Goal: Task Accomplishment & Management: Use online tool/utility

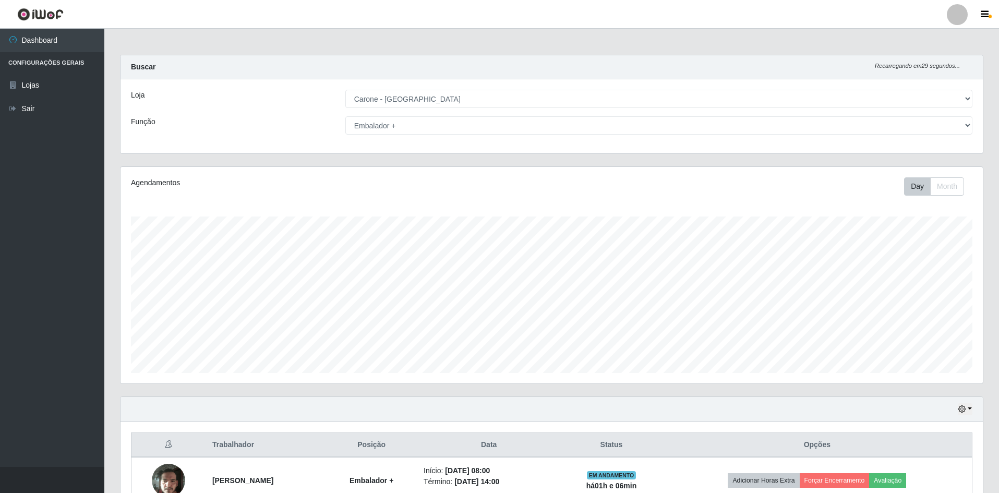
select select "528"
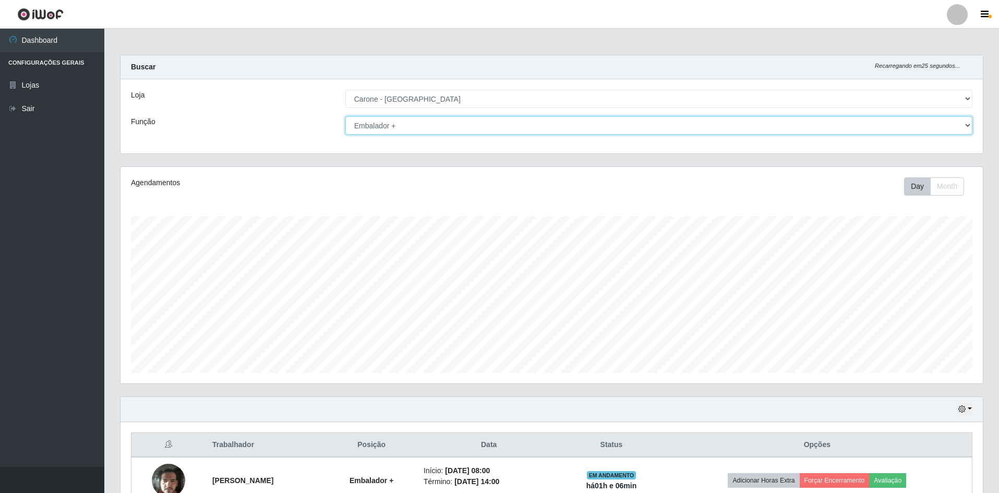
click at [964, 127] on select "[Selecione...] Auxiliar de Depósito Auxiliar de Depósito + Auxiliar de Depósito…" at bounding box center [658, 125] width 627 height 18
click at [345, 116] on select "[Selecione...] Auxiliar de Depósito Auxiliar de Depósito + Auxiliar de Depósito…" at bounding box center [658, 125] width 627 height 18
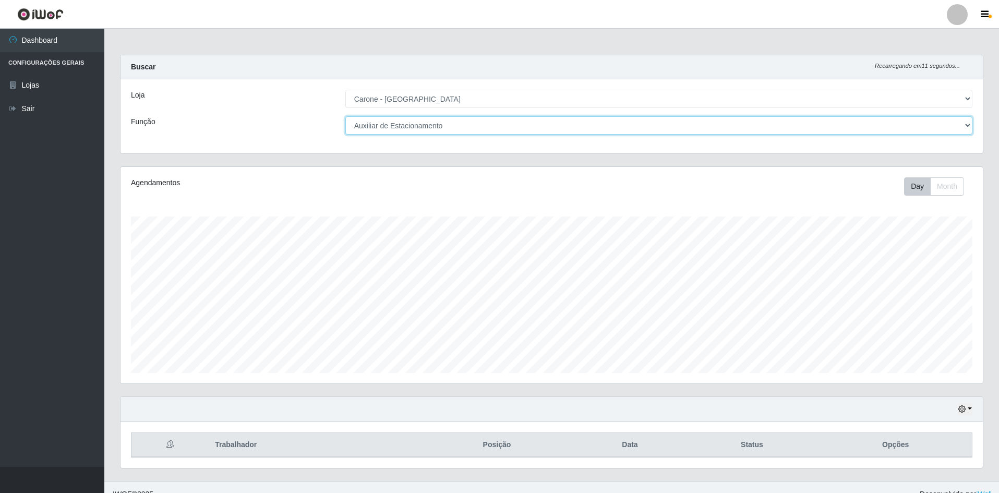
drag, startPoint x: 966, startPoint y: 127, endPoint x: 953, endPoint y: 134, distance: 15.4
click at [966, 127] on select "[Selecione...] Auxiliar de Depósito Auxiliar de Depósito + Auxiliar de Depósito…" at bounding box center [658, 125] width 627 height 18
click at [345, 116] on select "[Selecione...] Auxiliar de Depósito Auxiliar de Depósito + Auxiliar de Depósito…" at bounding box center [658, 125] width 627 height 18
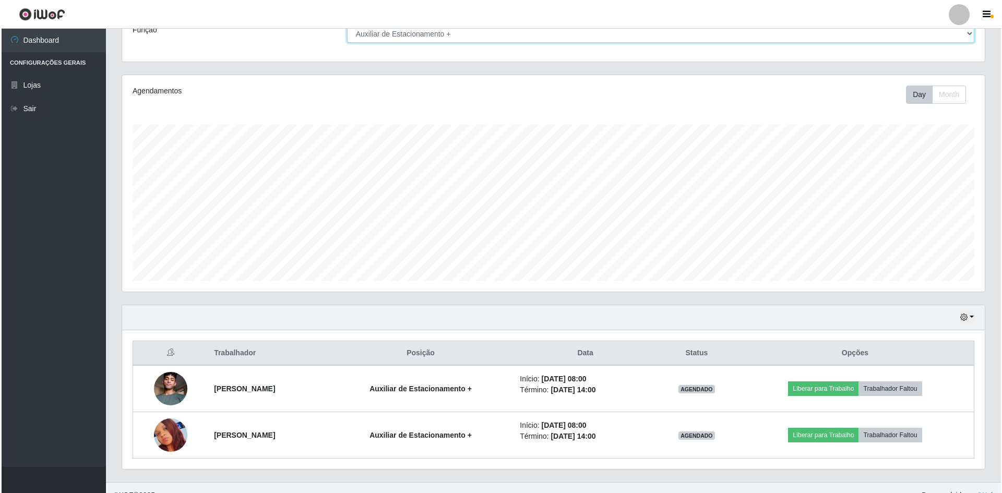
scroll to position [107, 0]
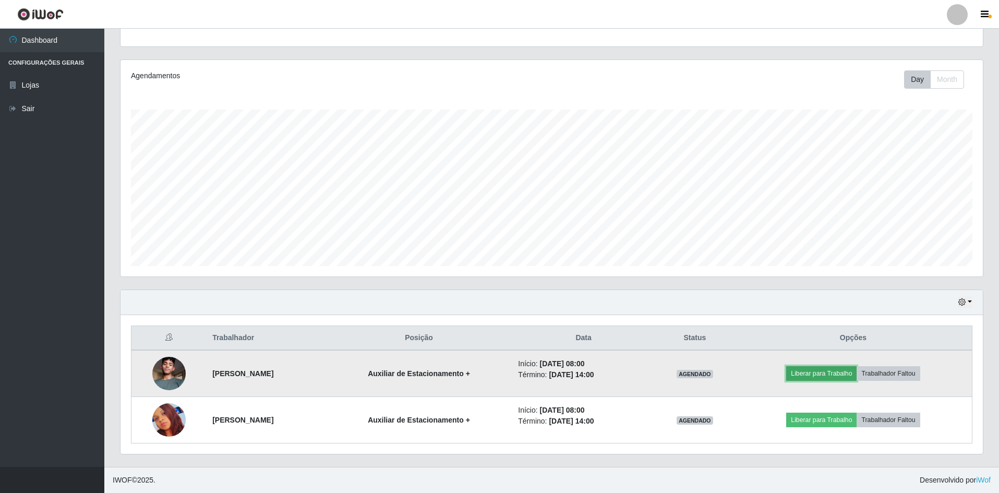
click at [835, 371] on button "Liberar para Trabalho" at bounding box center [821, 373] width 70 height 15
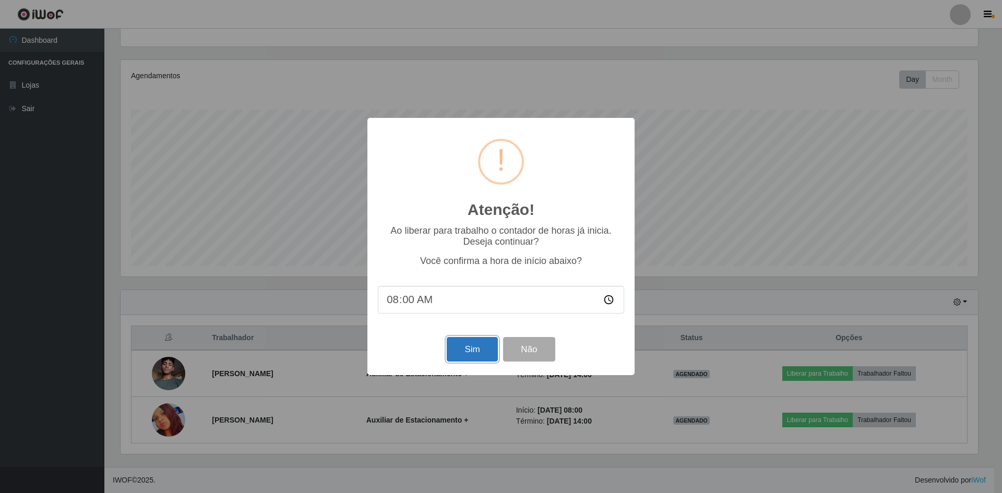
click at [460, 356] on button "Sim" at bounding box center [472, 349] width 51 height 25
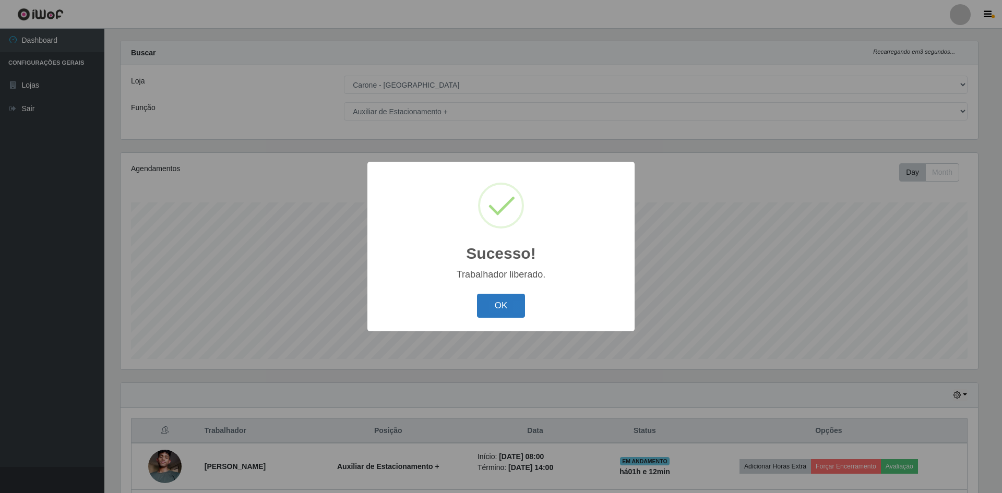
click at [512, 302] on button "OK" at bounding box center [501, 306] width 49 height 25
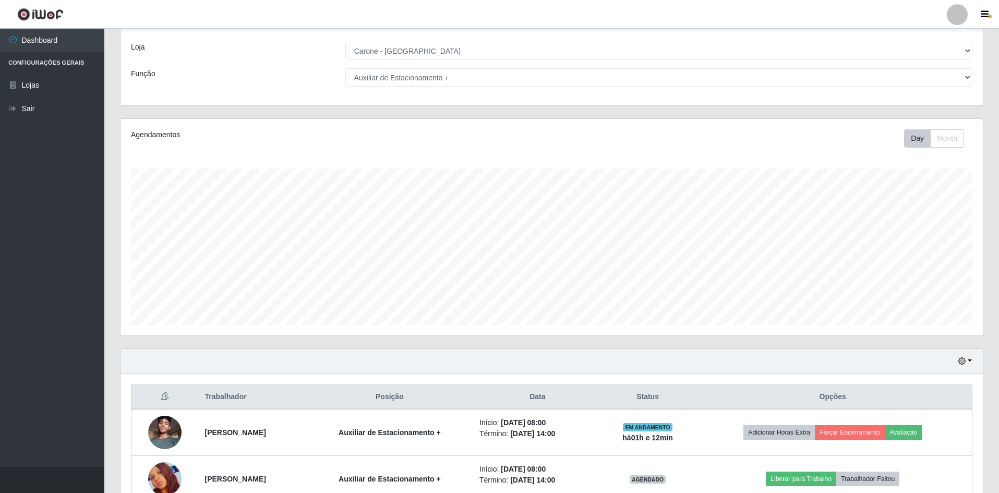
scroll to position [66, 0]
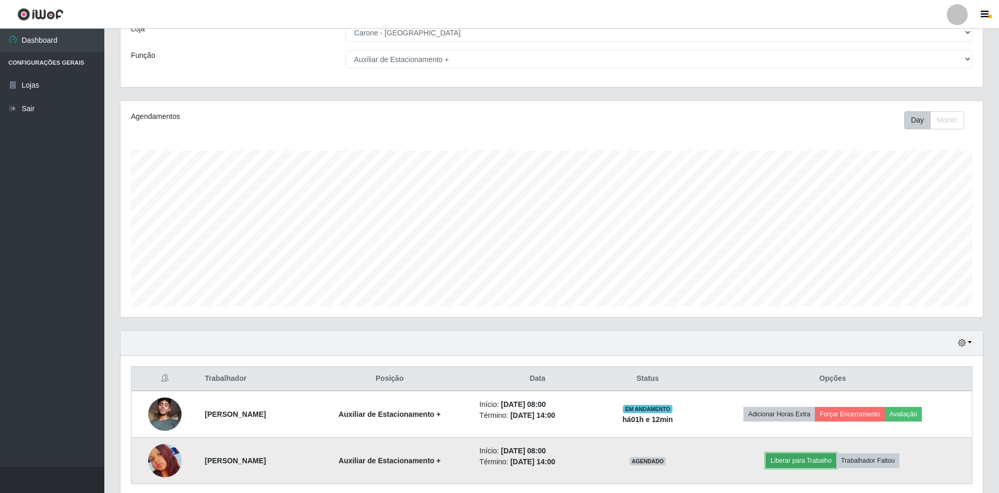
click at [813, 455] on button "Liberar para Trabalho" at bounding box center [801, 460] width 70 height 15
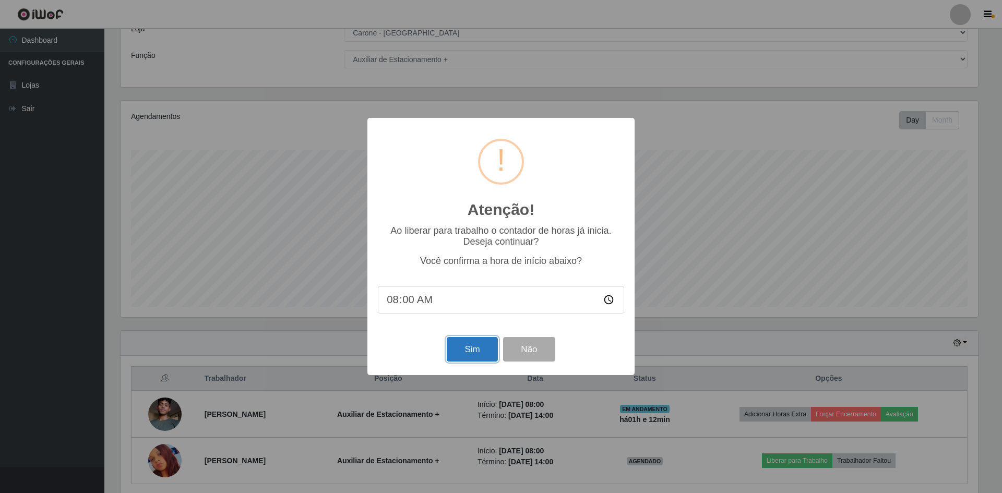
click at [475, 347] on button "Sim" at bounding box center [472, 349] width 51 height 25
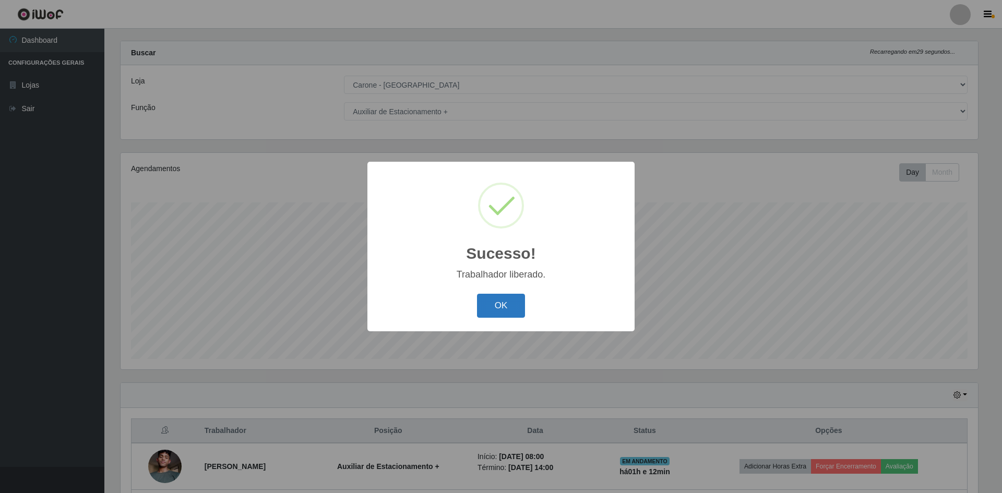
click at [505, 303] on button "OK" at bounding box center [501, 306] width 49 height 25
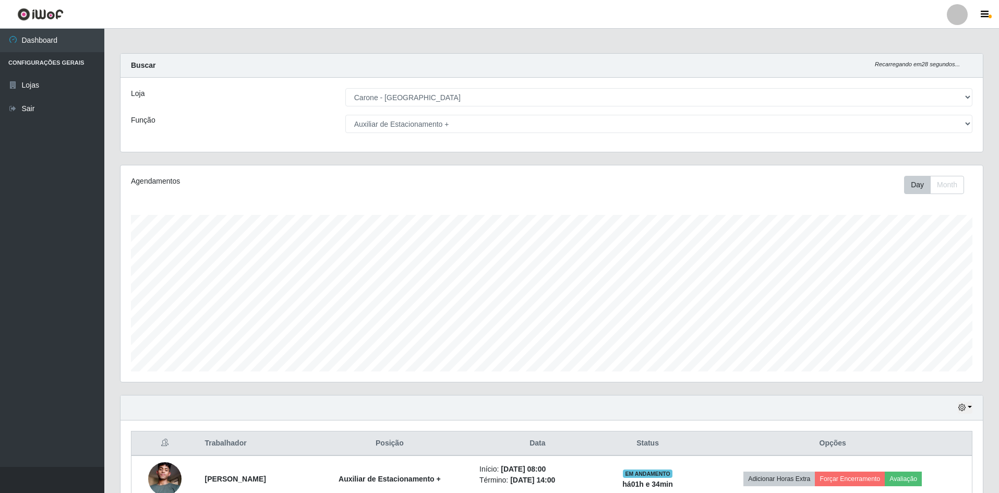
scroll to position [0, 0]
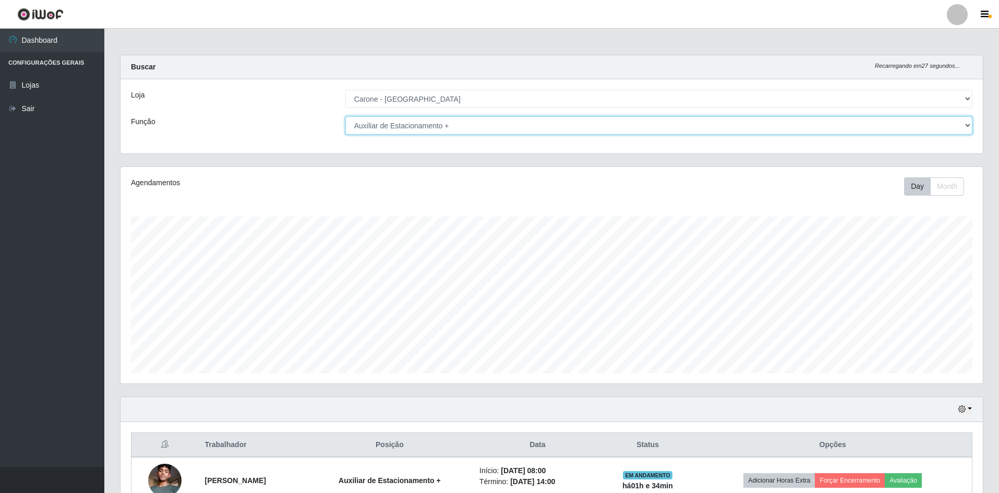
click at [970, 131] on select "[Selecione...] Auxiliar de Depósito Auxiliar de Depósito + Auxiliar de Depósito…" at bounding box center [658, 125] width 627 height 18
select select "110"
click at [345, 116] on select "[Selecione...] Auxiliar de Depósito Auxiliar de Depósito + Auxiliar de Depósito…" at bounding box center [658, 125] width 627 height 18
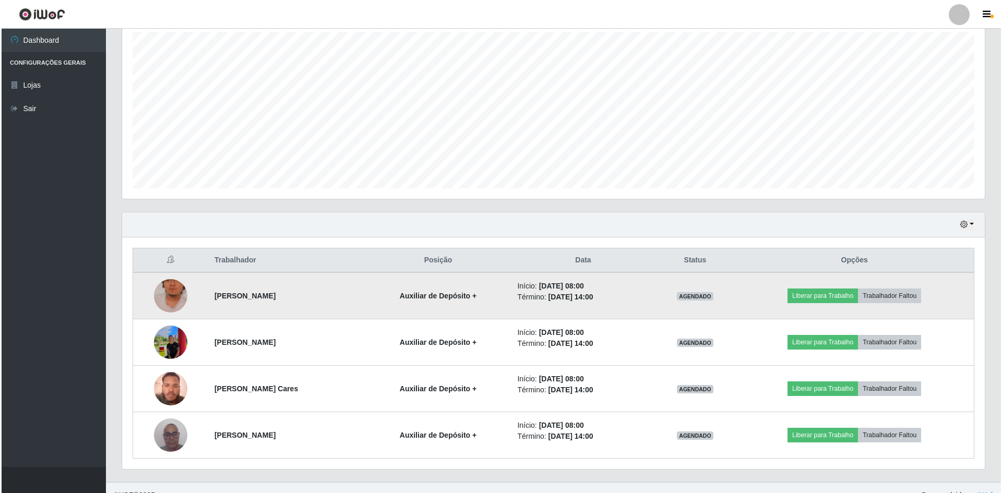
scroll to position [200, 0]
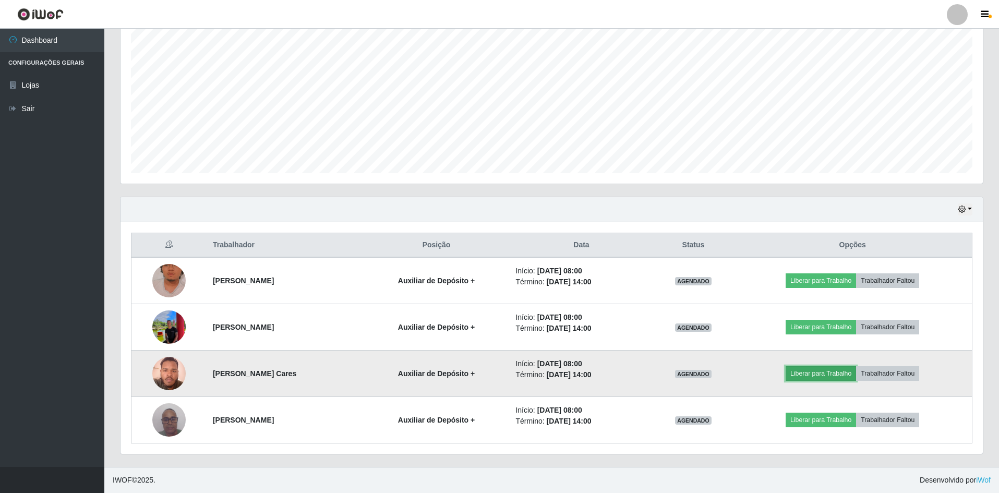
click at [818, 377] on button "Liberar para Trabalho" at bounding box center [821, 373] width 70 height 15
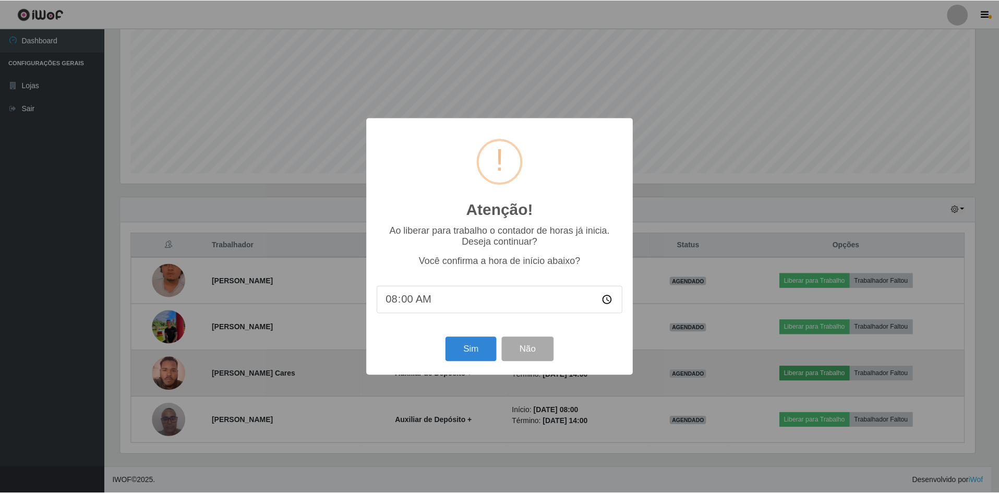
scroll to position [217, 857]
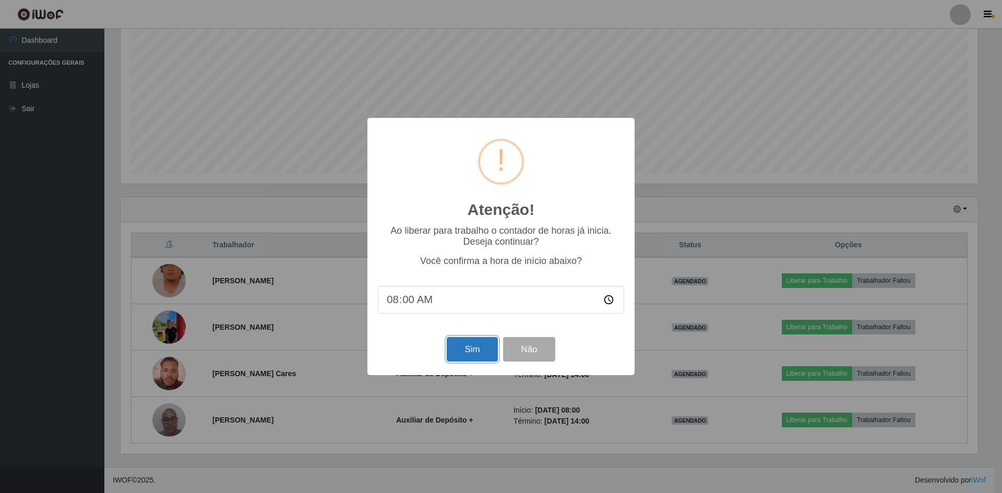
click at [457, 353] on button "Sim" at bounding box center [472, 349] width 51 height 25
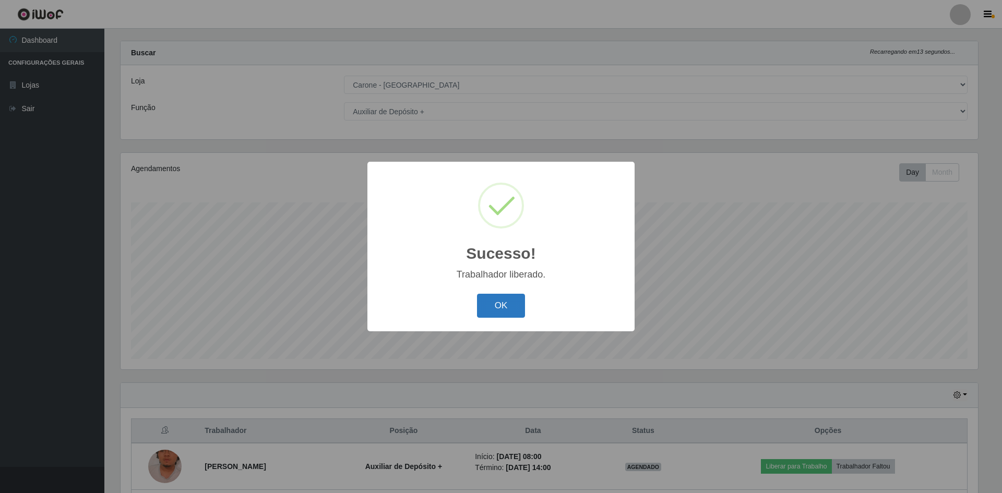
click at [509, 308] on button "OK" at bounding box center [501, 306] width 49 height 25
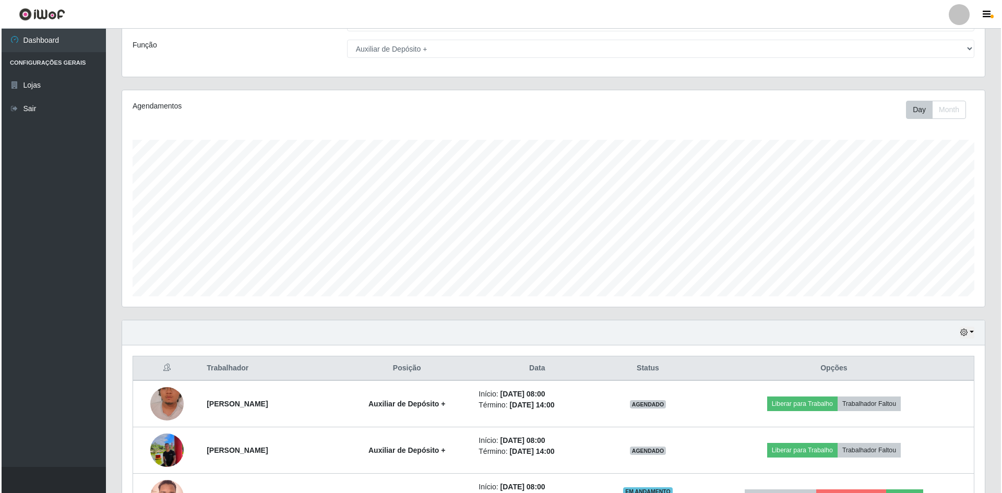
scroll to position [200, 0]
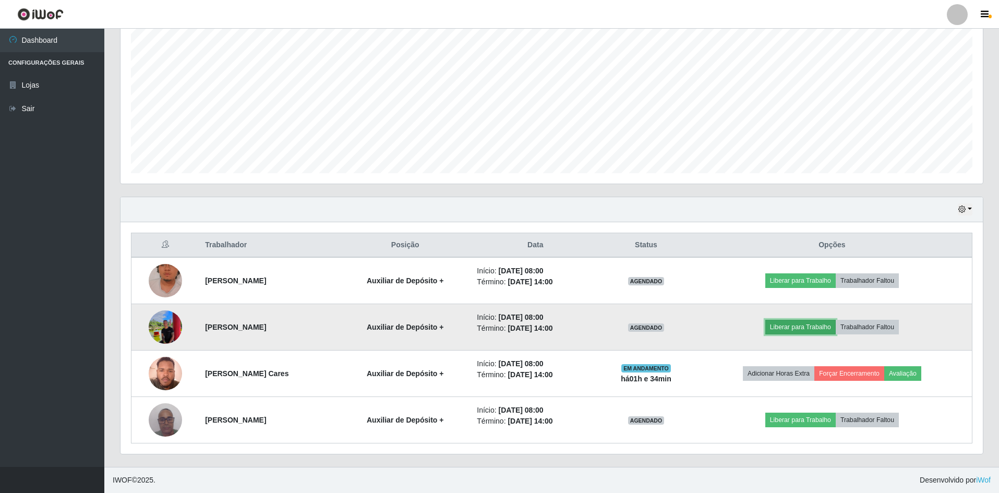
click at [810, 330] on button "Liberar para Trabalho" at bounding box center [800, 327] width 70 height 15
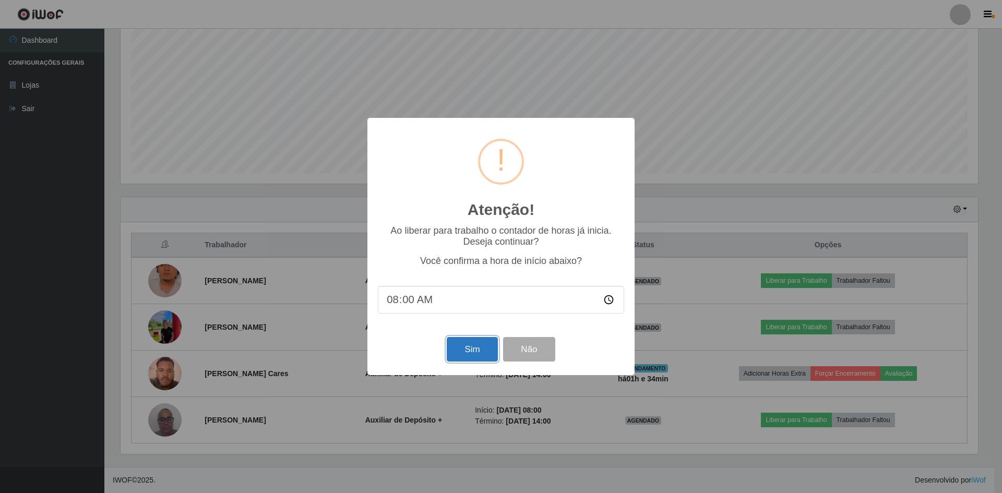
click at [483, 352] on button "Sim" at bounding box center [472, 349] width 51 height 25
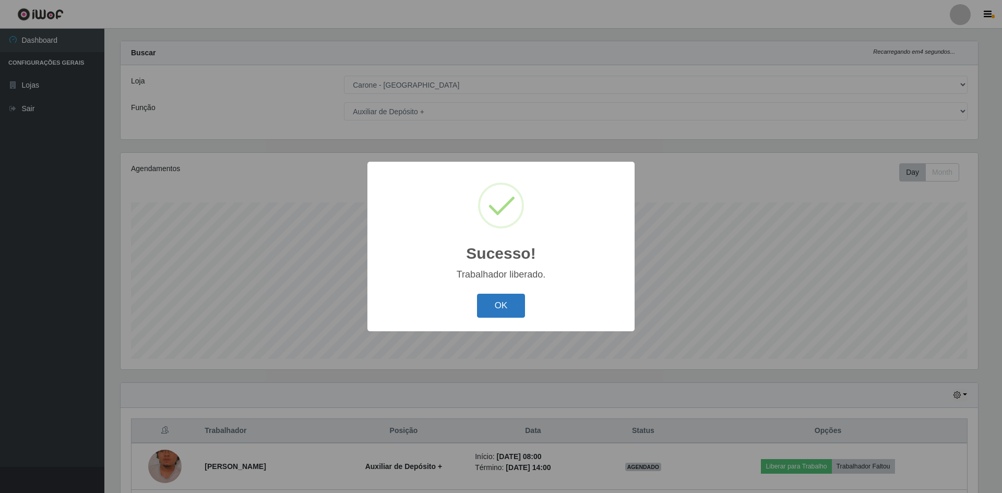
click at [502, 299] on button "OK" at bounding box center [501, 306] width 49 height 25
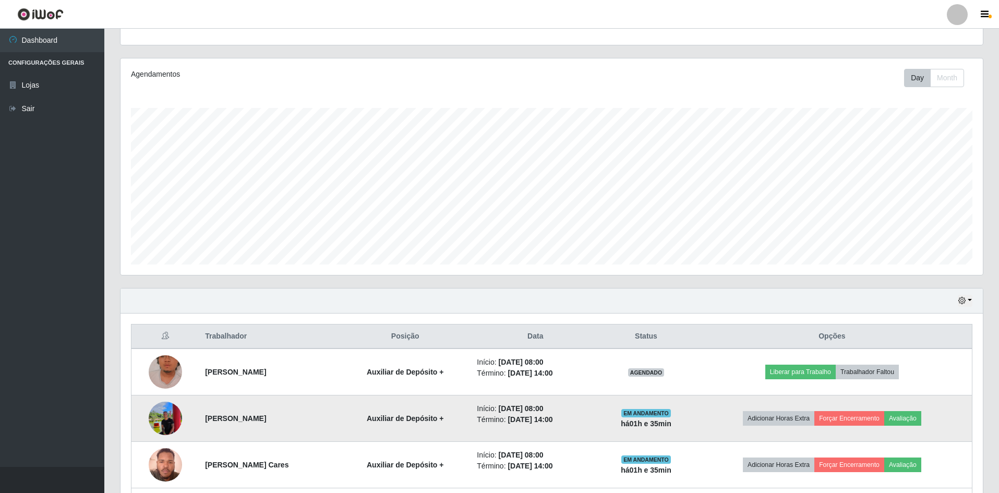
scroll to position [200, 0]
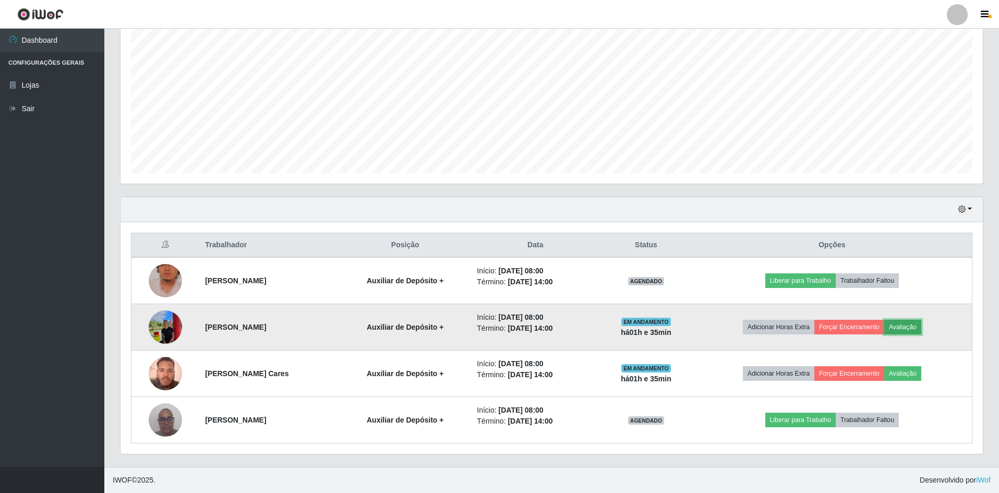
click at [921, 329] on button "Avaliação" at bounding box center [902, 327] width 37 height 15
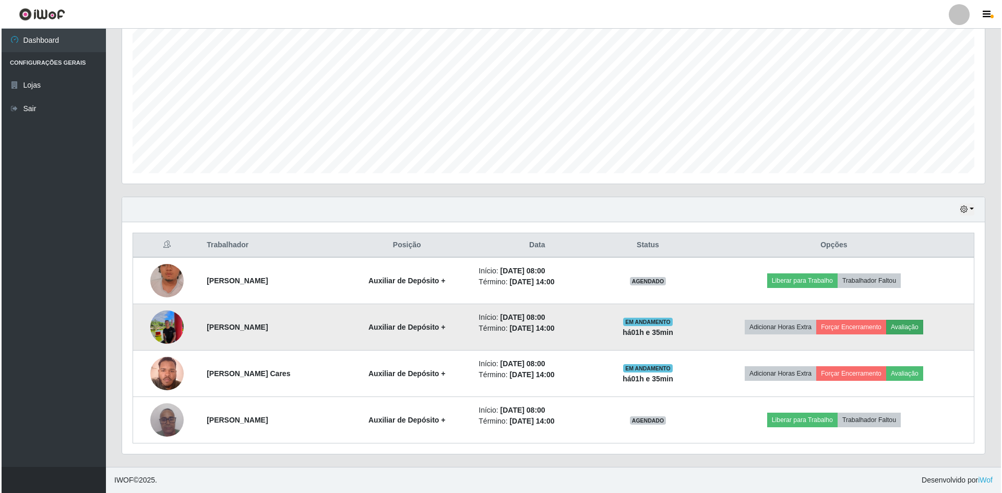
scroll to position [217, 857]
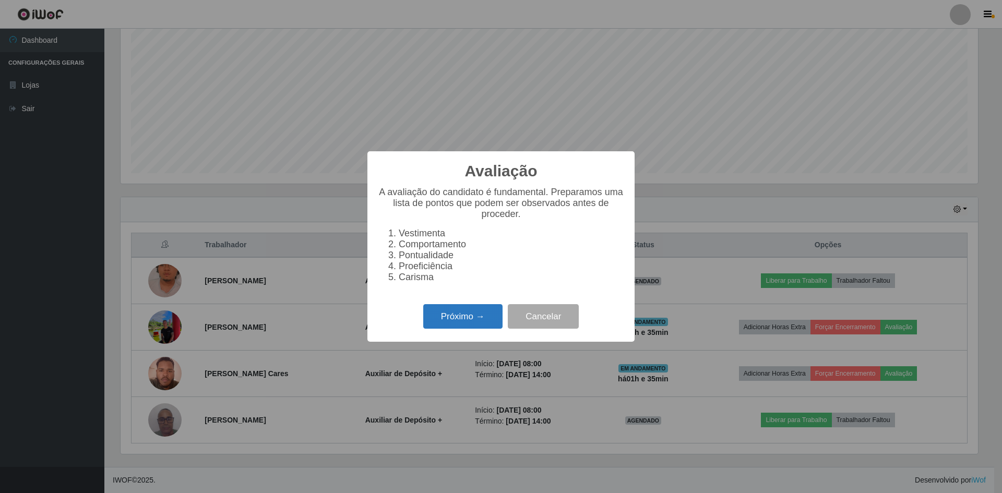
click at [449, 320] on button "Próximo →" at bounding box center [462, 316] width 79 height 25
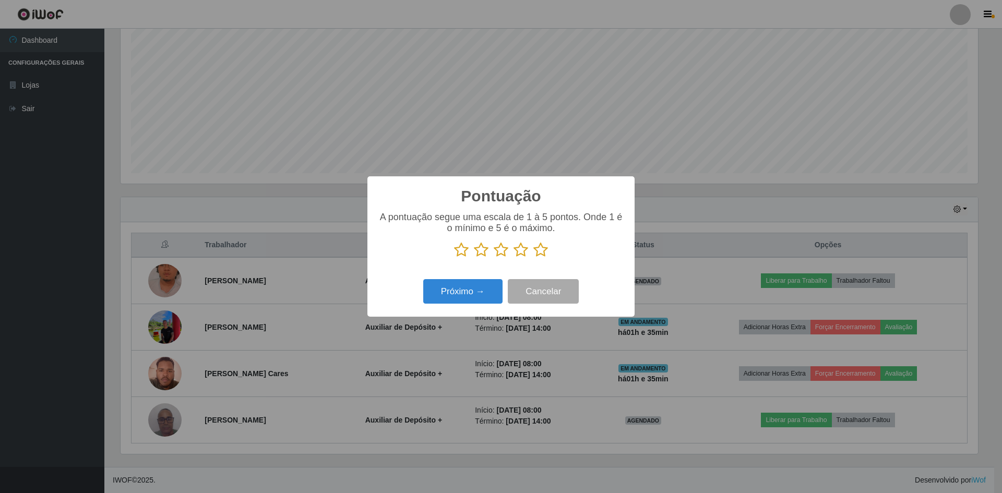
click at [536, 256] on icon at bounding box center [540, 250] width 15 height 16
click at [533, 258] on input "radio" at bounding box center [533, 258] width 0 height 0
click at [462, 256] on icon at bounding box center [461, 250] width 15 height 16
click at [454, 258] on input "radio" at bounding box center [454, 258] width 0 height 0
drag, startPoint x: 550, startPoint y: 252, endPoint x: 544, endPoint y: 253, distance: 6.3
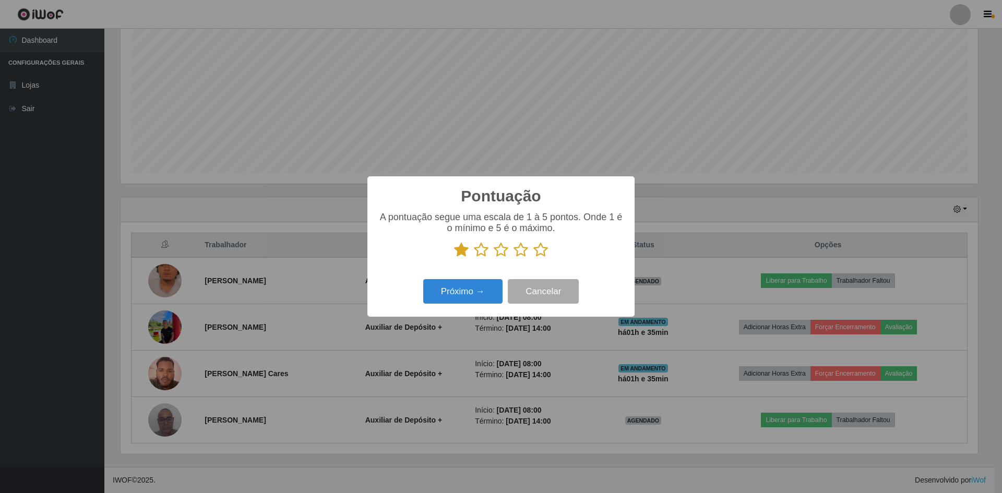
click at [549, 252] on p at bounding box center [501, 250] width 246 height 16
click at [544, 253] on icon at bounding box center [540, 250] width 15 height 16
click at [533, 258] on input "radio" at bounding box center [533, 258] width 0 height 0
click at [457, 296] on button "Próximo →" at bounding box center [462, 291] width 79 height 25
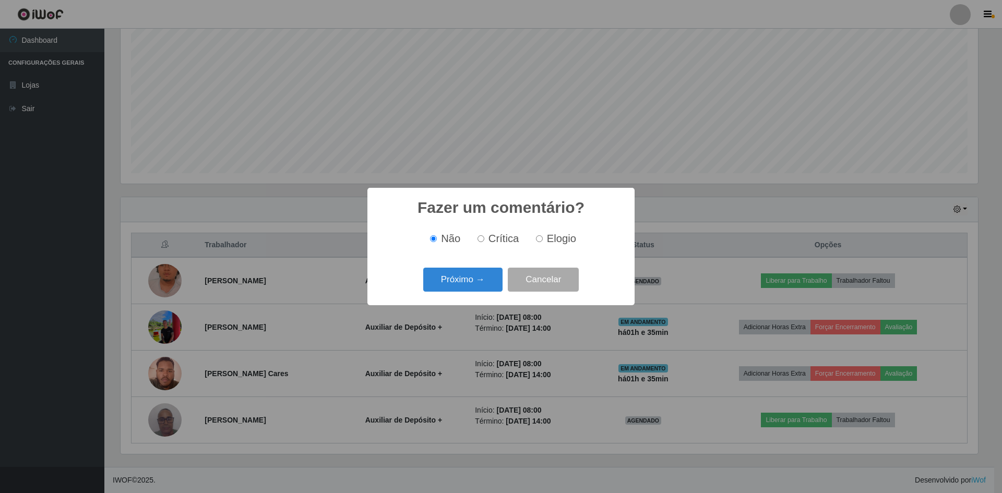
click at [498, 244] on span "Crítica" at bounding box center [503, 238] width 31 height 11
click at [484, 242] on input "Crítica" at bounding box center [480, 238] width 7 height 7
radio input "true"
click at [468, 281] on button "Próximo →" at bounding box center [462, 280] width 79 height 25
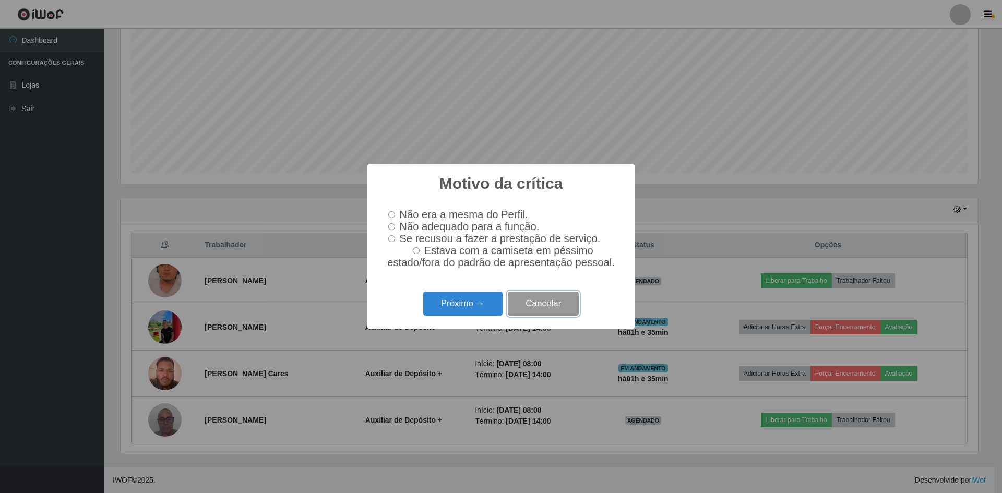
click at [547, 309] on button "Cancelar" at bounding box center [543, 304] width 71 height 25
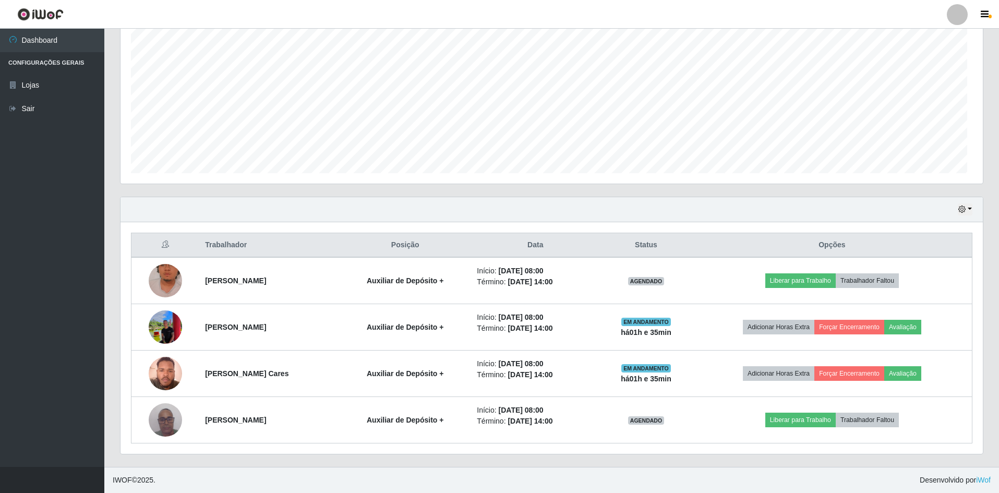
scroll to position [217, 862]
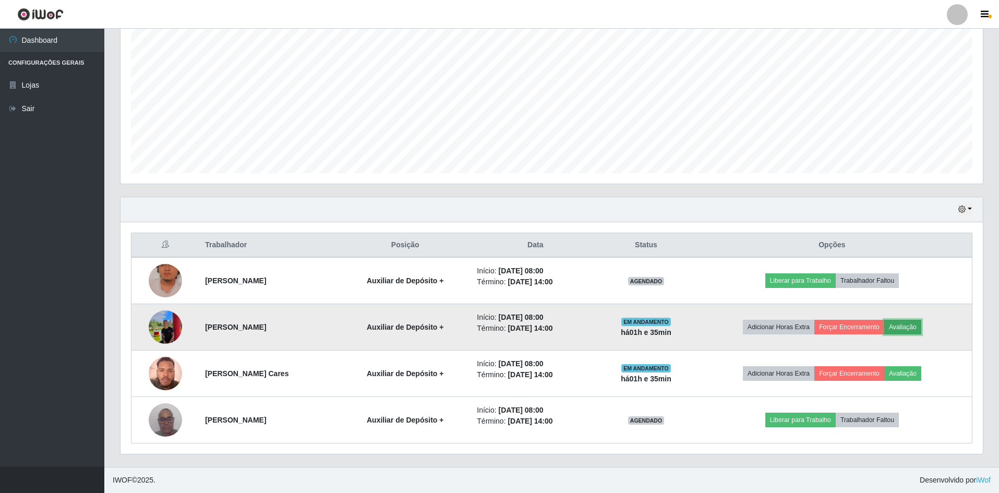
click at [921, 330] on button "Avaliação" at bounding box center [902, 327] width 37 height 15
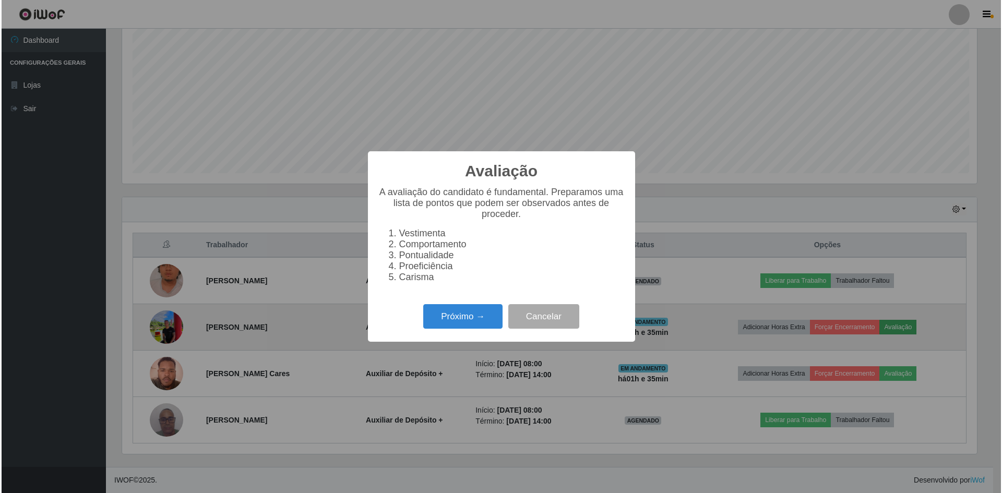
scroll to position [217, 857]
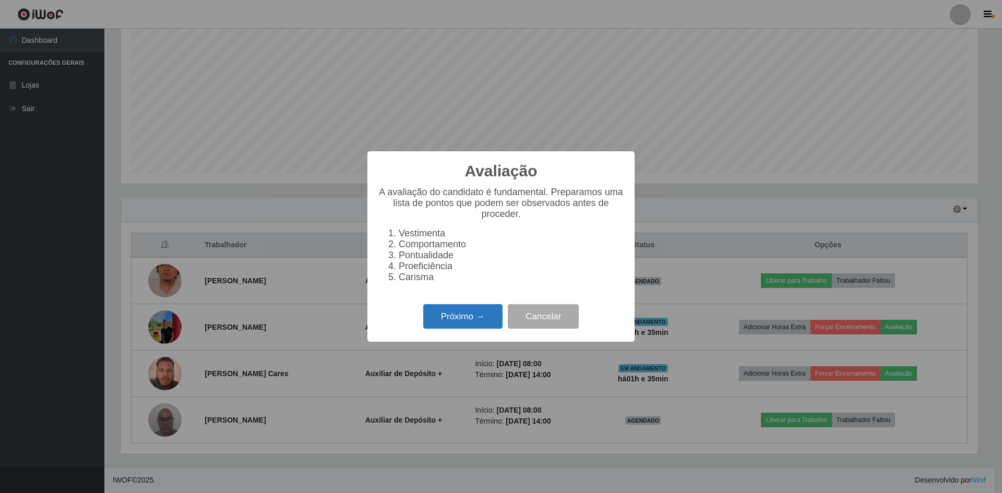
click at [472, 327] on button "Próximo →" at bounding box center [462, 316] width 79 height 25
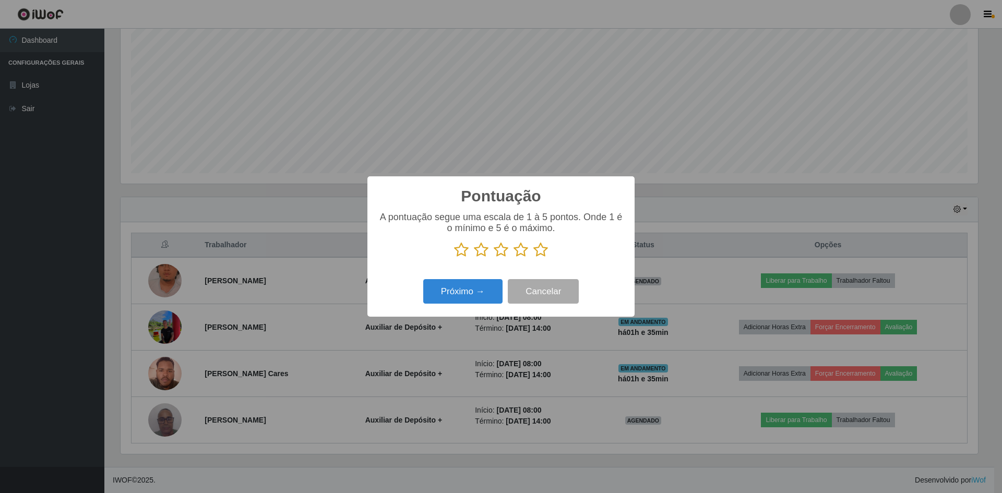
scroll to position [521490, 520849]
click at [543, 254] on icon at bounding box center [540, 250] width 15 height 16
click at [533, 258] on input "radio" at bounding box center [533, 258] width 0 height 0
click at [470, 293] on button "Próximo →" at bounding box center [462, 291] width 79 height 25
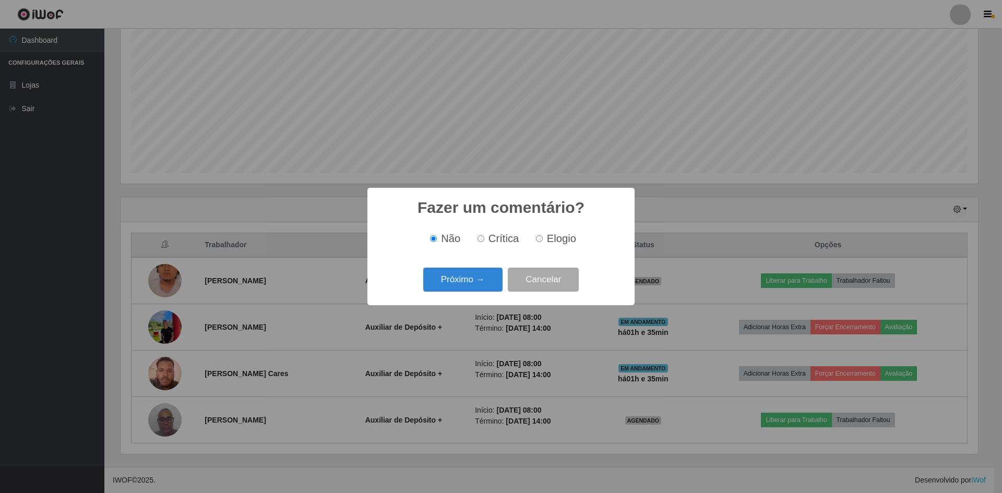
scroll to position [0, 0]
click at [461, 281] on button "Próximo →" at bounding box center [462, 280] width 79 height 25
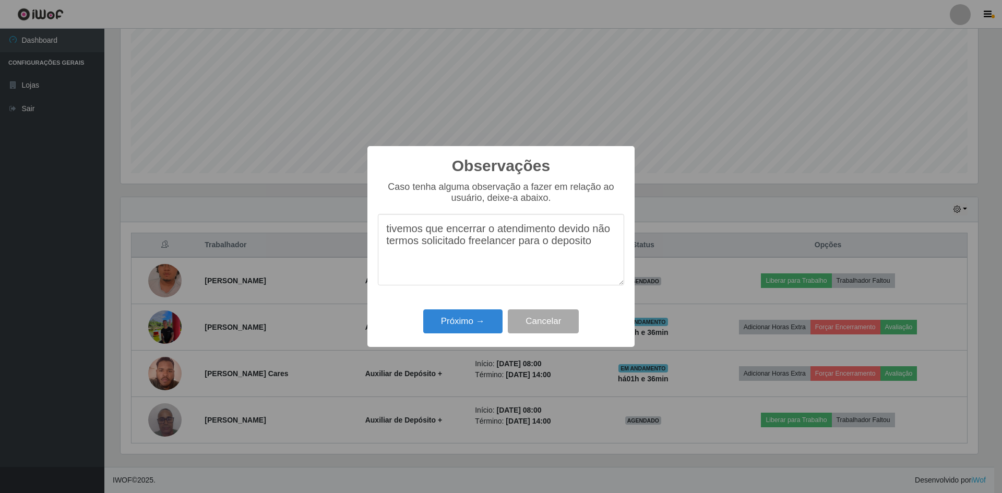
drag, startPoint x: 387, startPoint y: 230, endPoint x: 605, endPoint y: 248, distance: 218.9
click at [605, 248] on textarea "tivemos que encerrar o atendimento devido não termos solicitado freelancer para…" at bounding box center [501, 249] width 246 height 71
type textarea "tivemos que encerrar o atendimento devido não termos solicitado freelancer para…"
click at [455, 321] on button "Próximo →" at bounding box center [462, 321] width 79 height 25
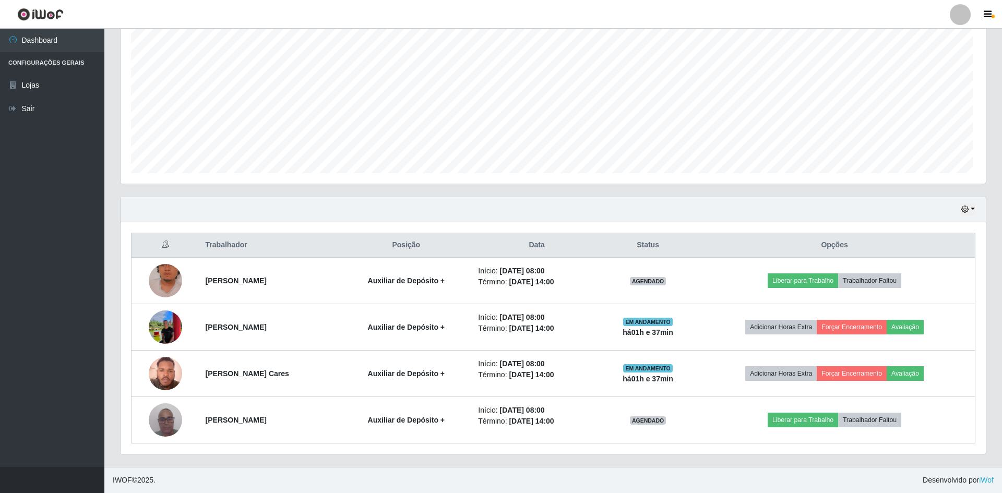
scroll to position [217, 862]
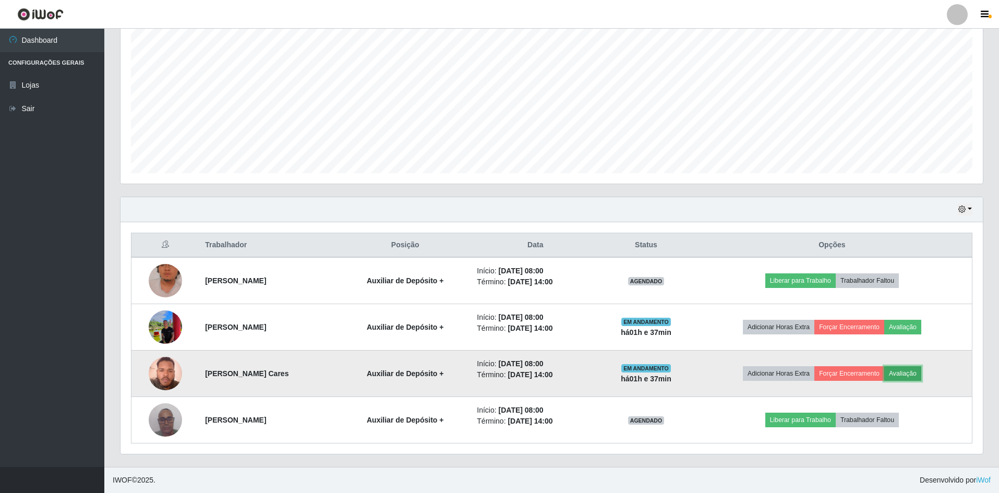
click at [921, 373] on button "Avaliação" at bounding box center [902, 373] width 37 height 15
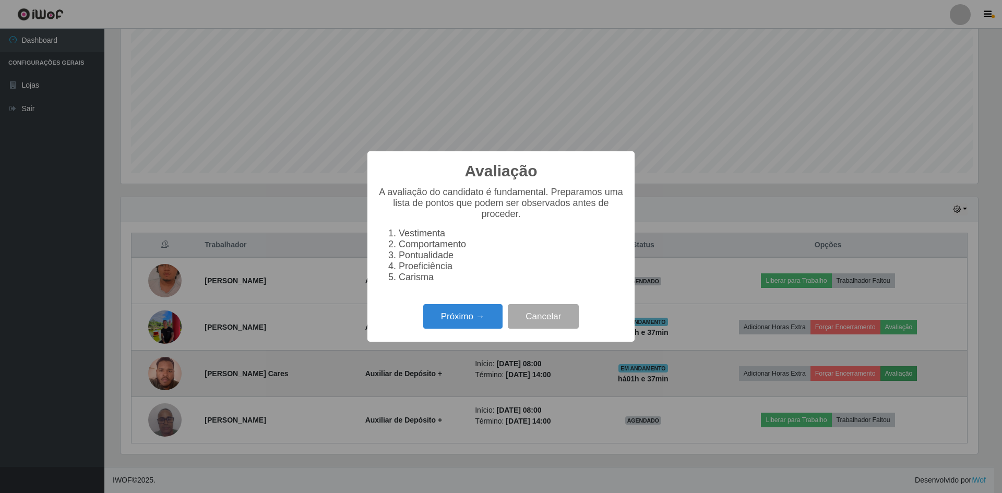
scroll to position [217, 857]
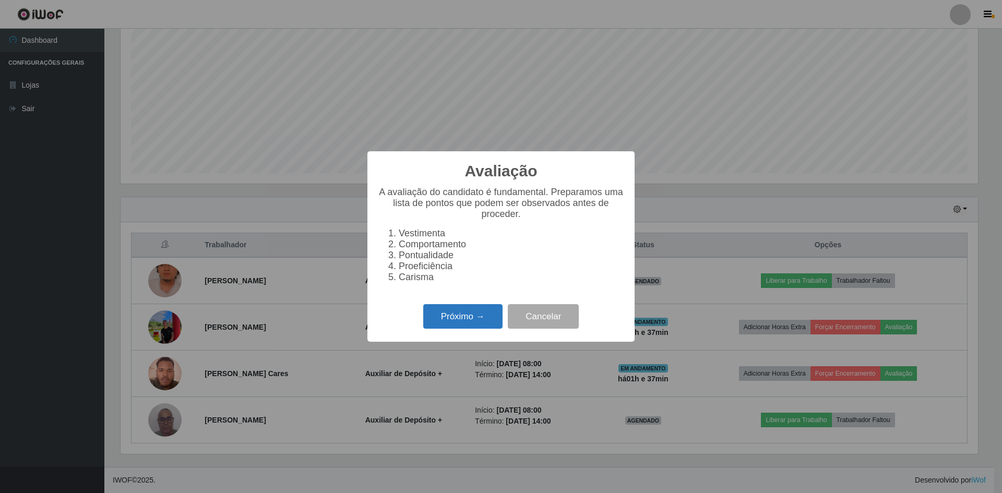
click at [451, 316] on button "Próximo →" at bounding box center [462, 316] width 79 height 25
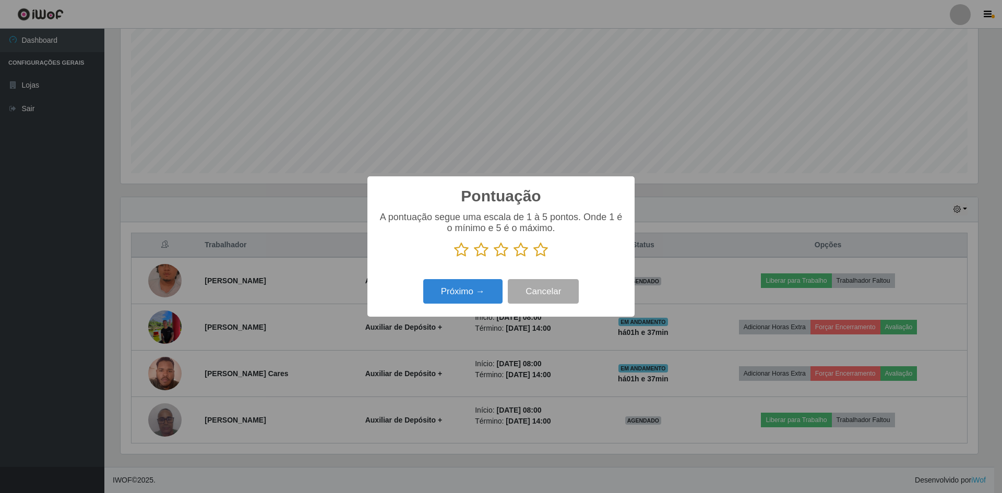
scroll to position [521490, 520849]
click at [543, 248] on icon at bounding box center [540, 250] width 15 height 16
click at [533, 258] on input "radio" at bounding box center [533, 258] width 0 height 0
click at [471, 292] on button "Próximo →" at bounding box center [462, 291] width 79 height 25
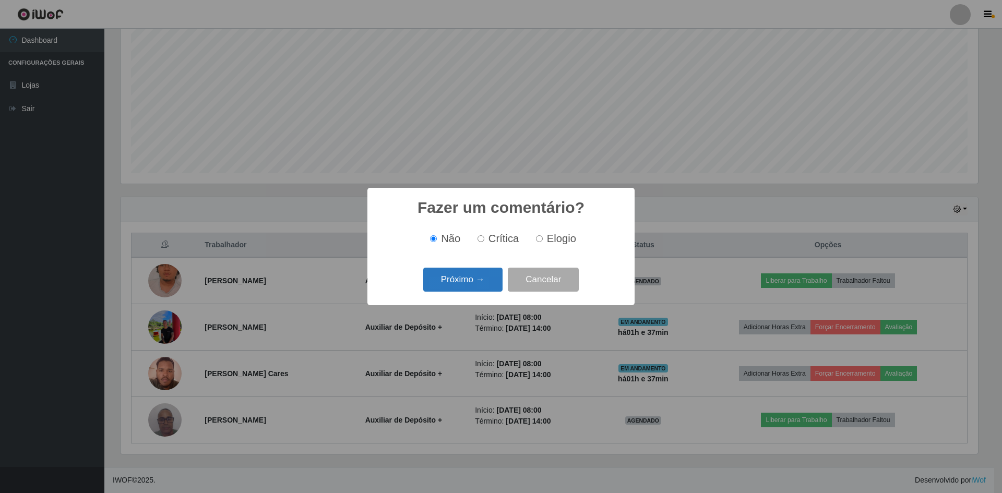
click at [455, 285] on button "Próximo →" at bounding box center [462, 280] width 79 height 25
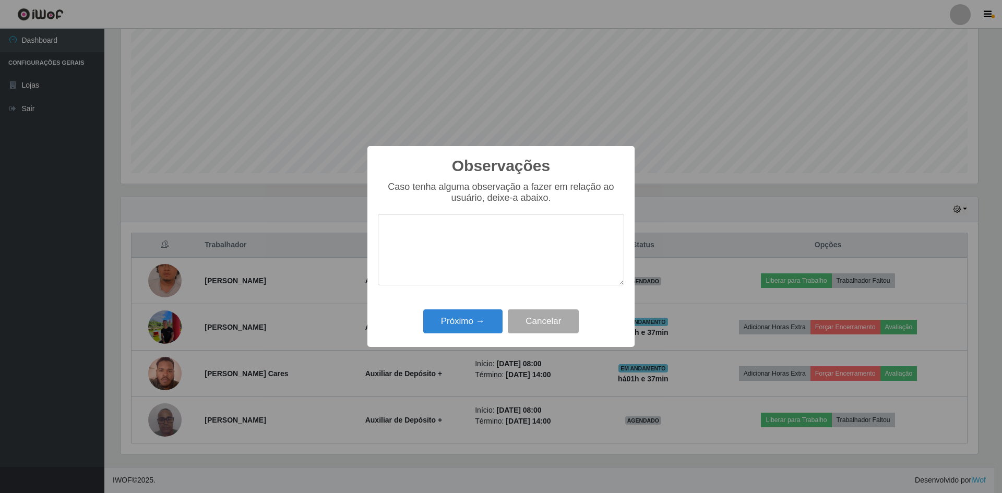
click at [450, 238] on textarea at bounding box center [501, 249] width 246 height 71
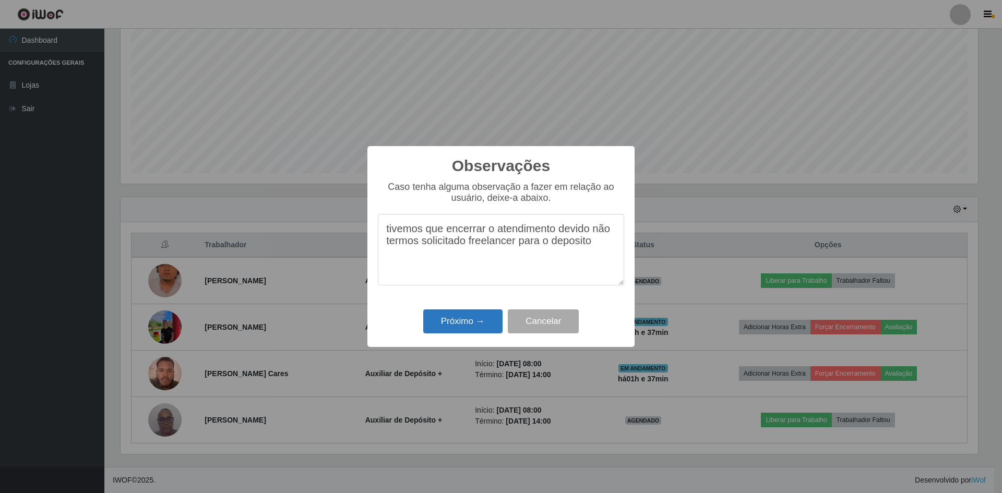
type textarea "tivemos que encerrar o atendimento devido não termos solicitado freelancer para…"
click at [464, 327] on button "Próximo →" at bounding box center [462, 321] width 79 height 25
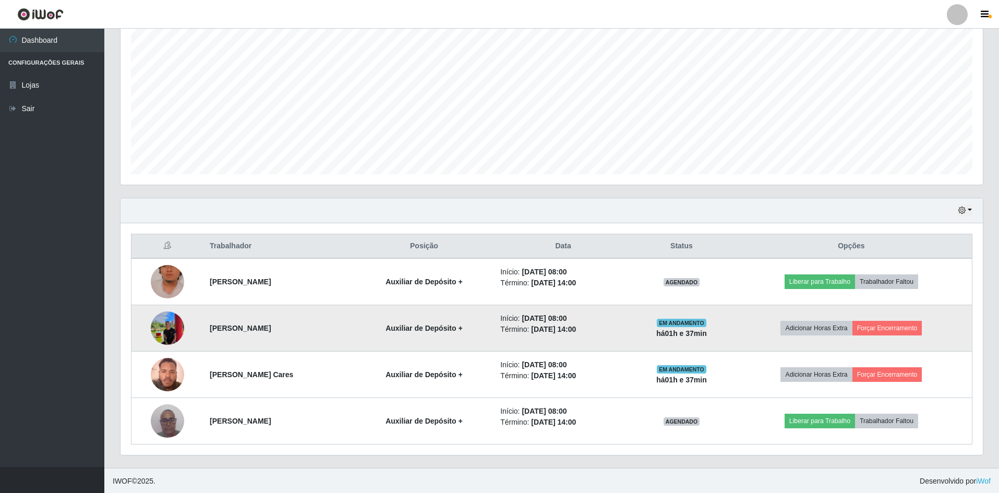
scroll to position [200, 0]
click at [906, 328] on button "Forçar Encerramento" at bounding box center [887, 327] width 70 height 15
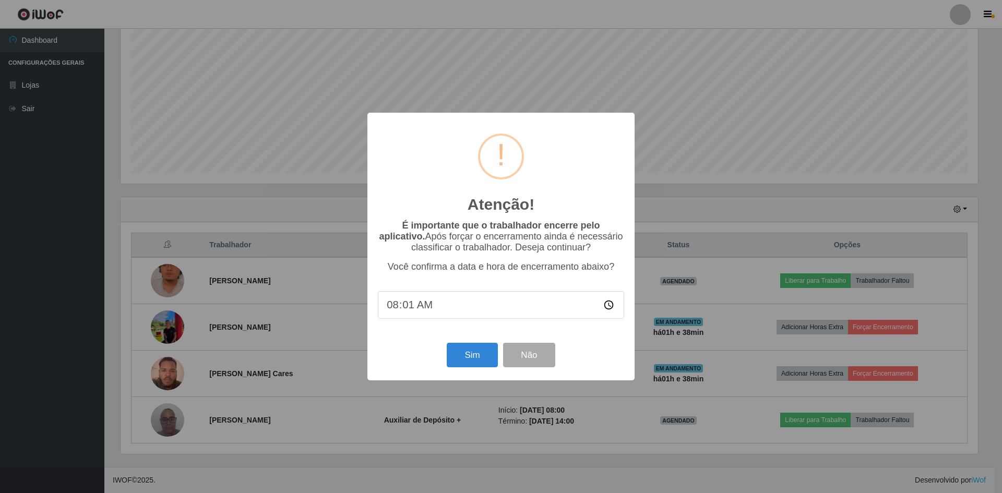
type input "08:15"
click at [470, 357] on button "Sim" at bounding box center [472, 355] width 51 height 25
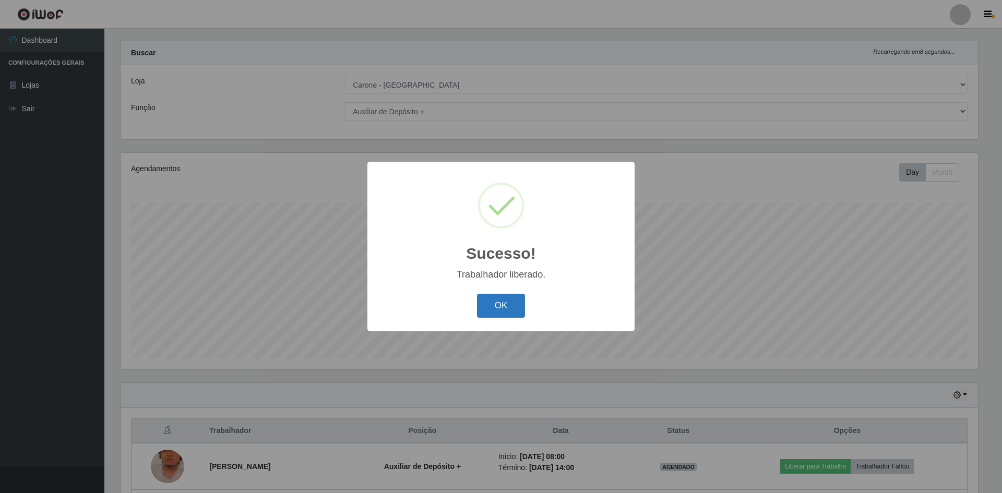
click at [503, 301] on button "OK" at bounding box center [501, 306] width 49 height 25
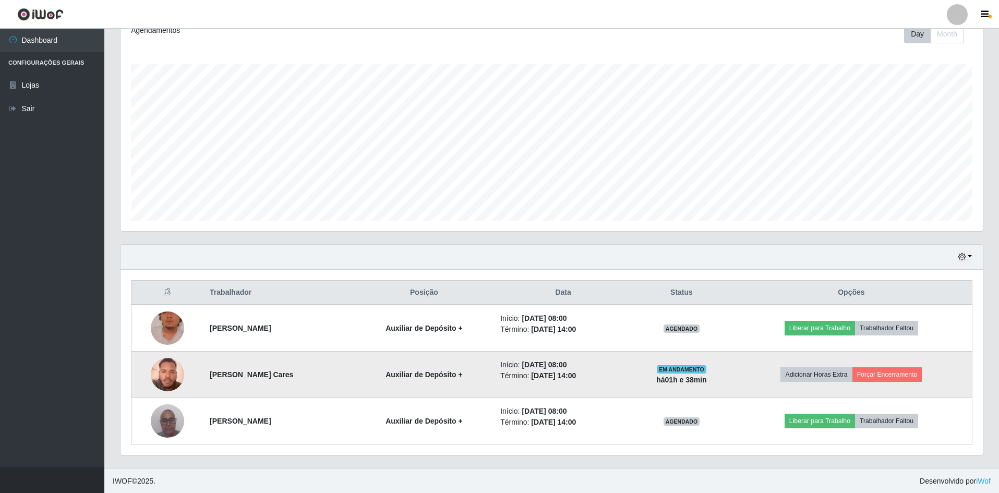
scroll to position [153, 0]
click at [902, 375] on button "Forçar Encerramento" at bounding box center [887, 373] width 70 height 15
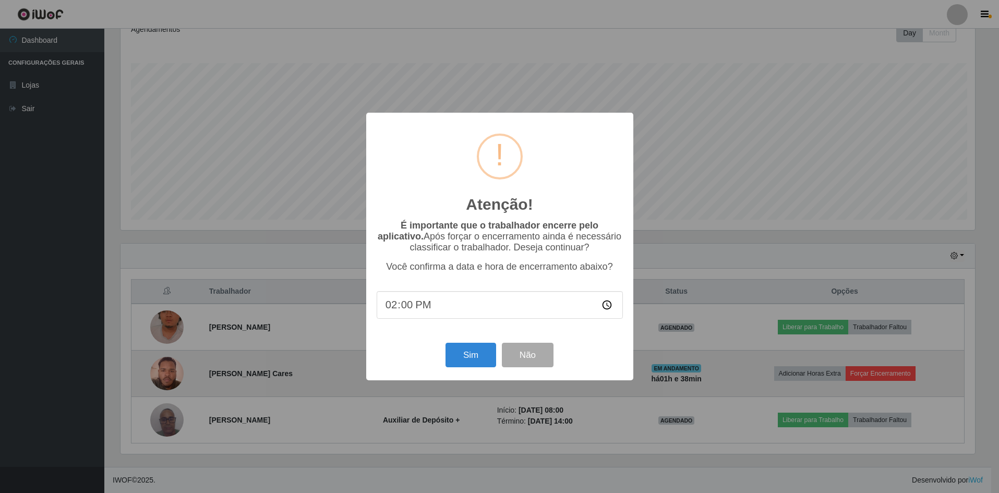
scroll to position [217, 857]
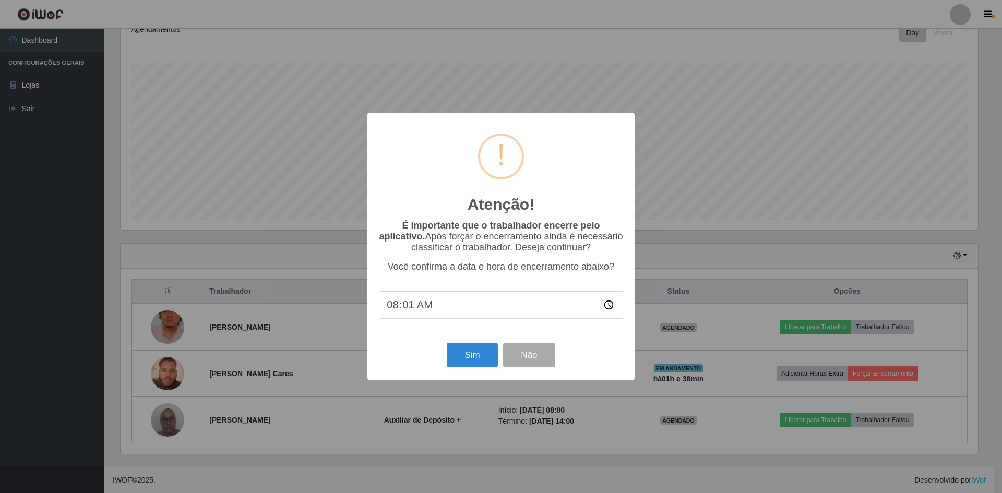
type input "08:15"
click at [462, 360] on button "Sim" at bounding box center [472, 355] width 51 height 25
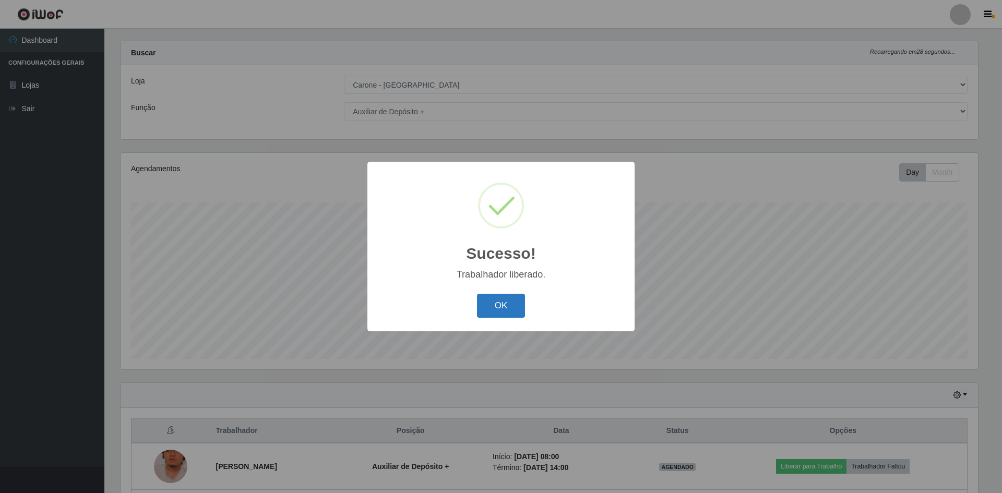
click at [501, 307] on button "OK" at bounding box center [501, 306] width 49 height 25
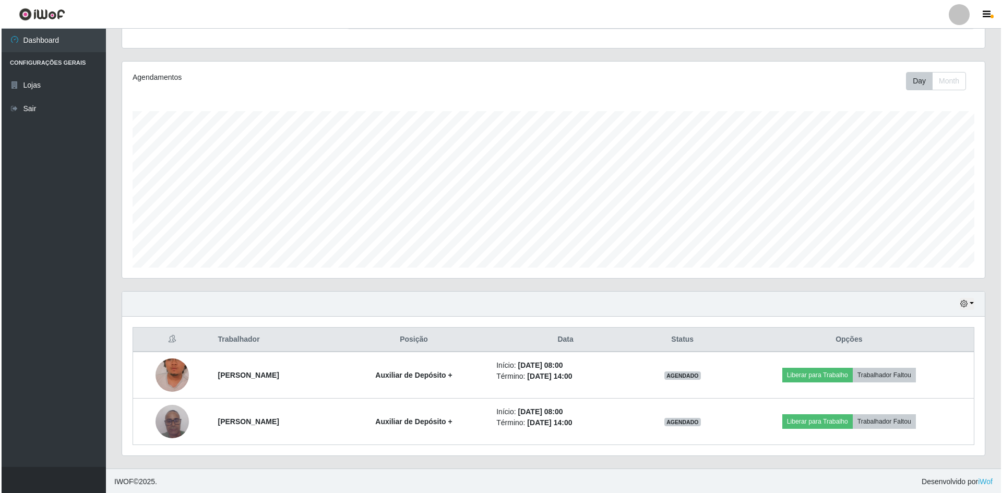
scroll to position [107, 0]
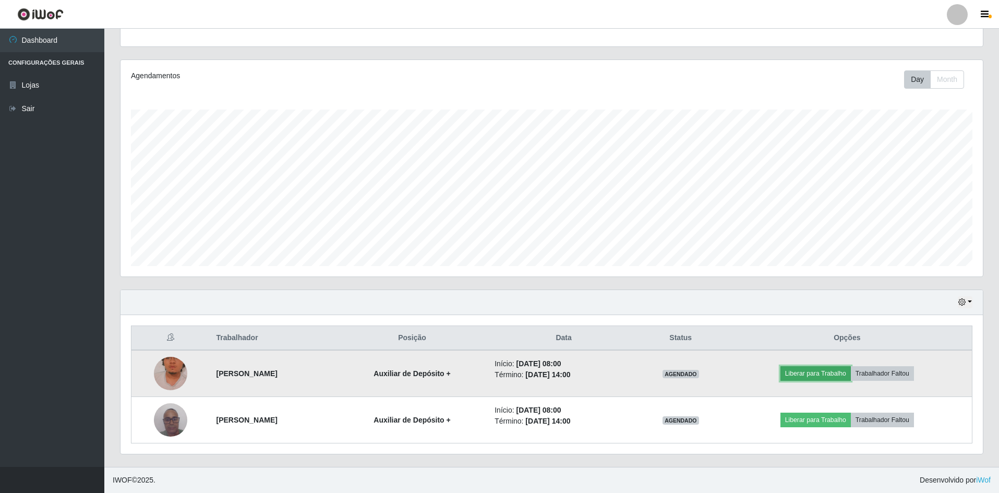
click at [811, 372] on button "Liberar para Trabalho" at bounding box center [815, 373] width 70 height 15
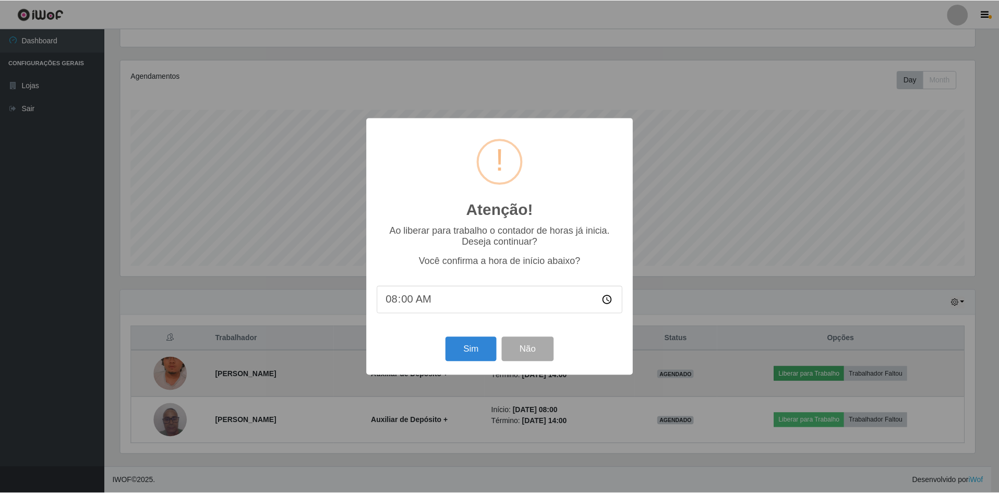
scroll to position [217, 857]
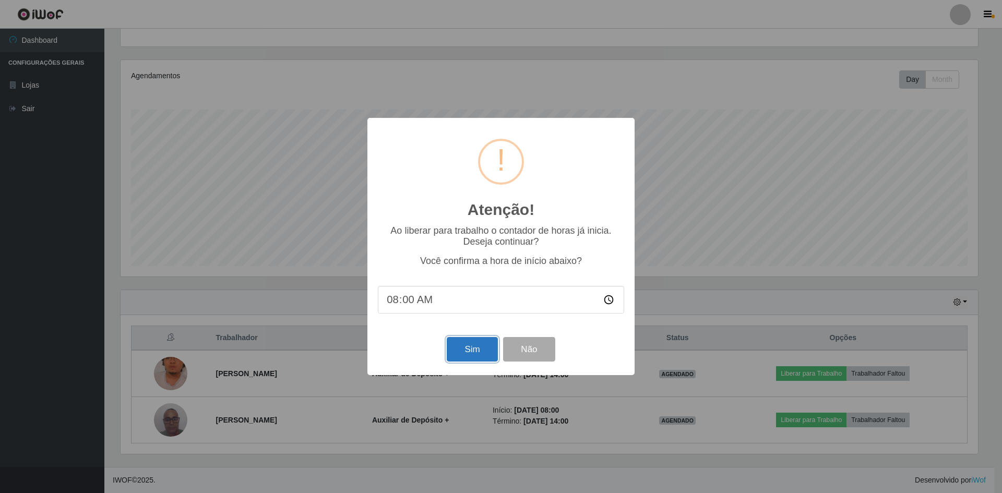
click at [468, 358] on button "Sim" at bounding box center [472, 349] width 51 height 25
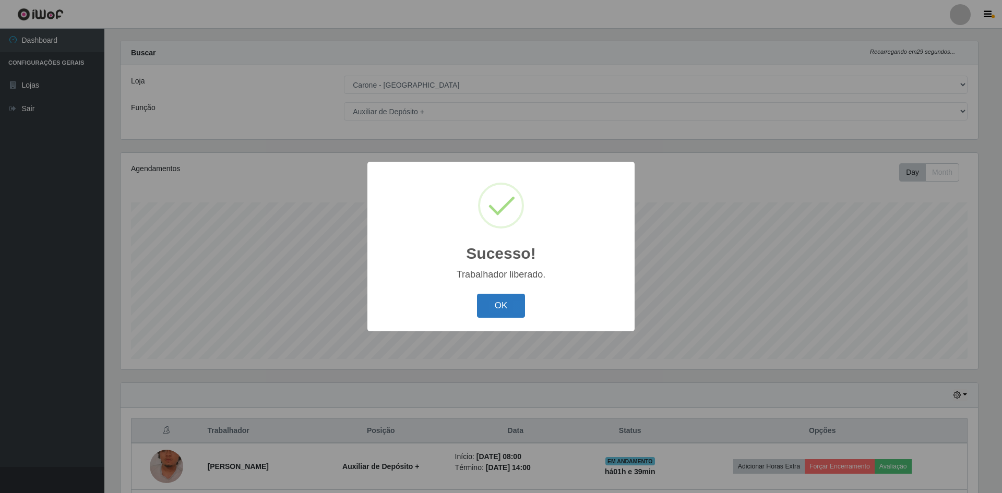
click at [508, 302] on button "OK" at bounding box center [501, 306] width 49 height 25
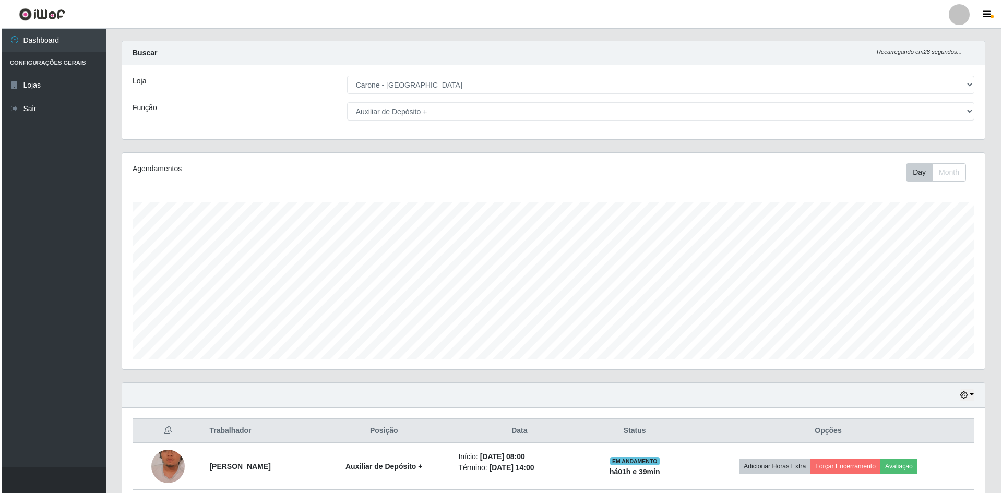
scroll to position [107, 0]
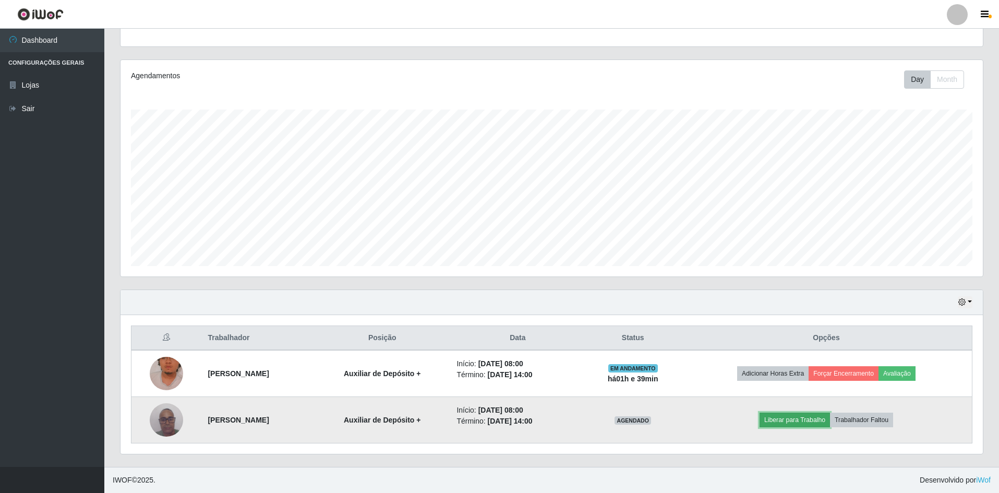
click at [803, 417] on button "Liberar para Trabalho" at bounding box center [795, 420] width 70 height 15
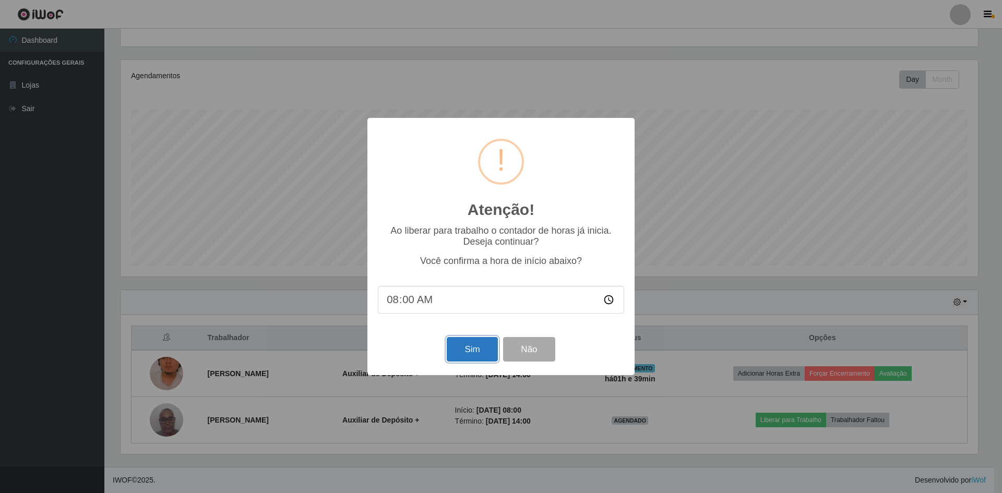
click at [479, 354] on button "Sim" at bounding box center [472, 349] width 51 height 25
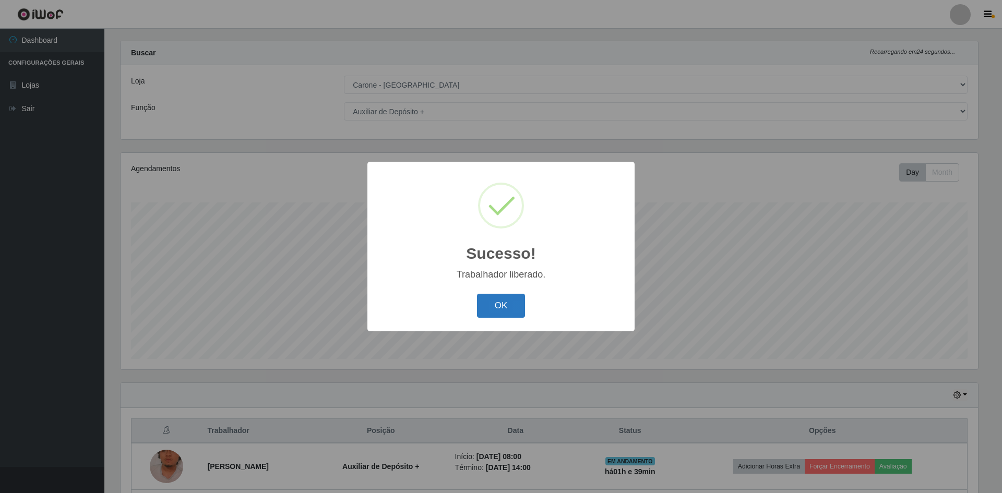
click at [513, 308] on button "OK" at bounding box center [501, 306] width 49 height 25
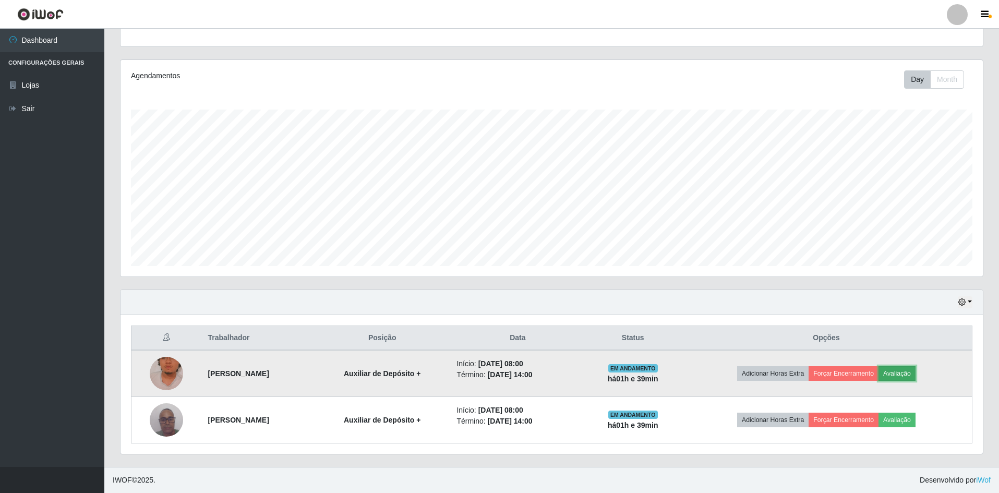
click at [916, 372] on button "Avaliação" at bounding box center [897, 373] width 37 height 15
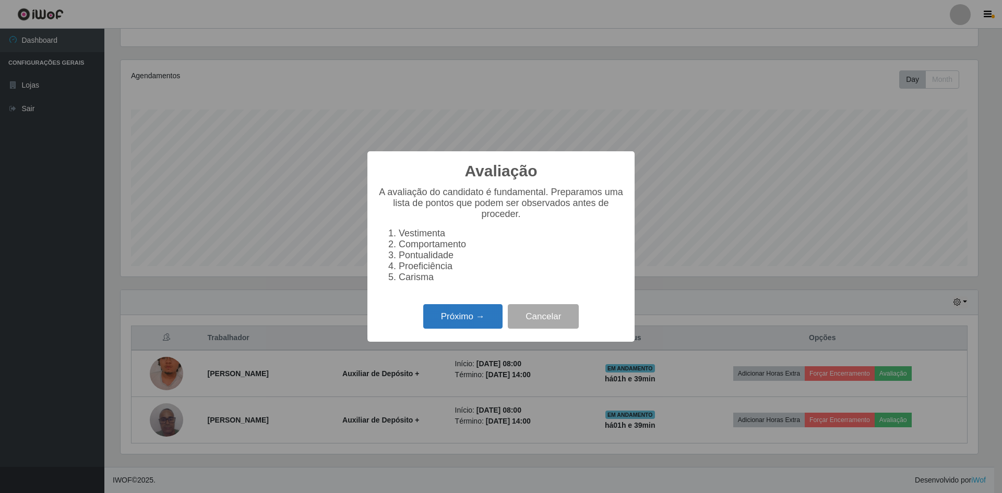
click at [462, 321] on button "Próximo →" at bounding box center [462, 316] width 79 height 25
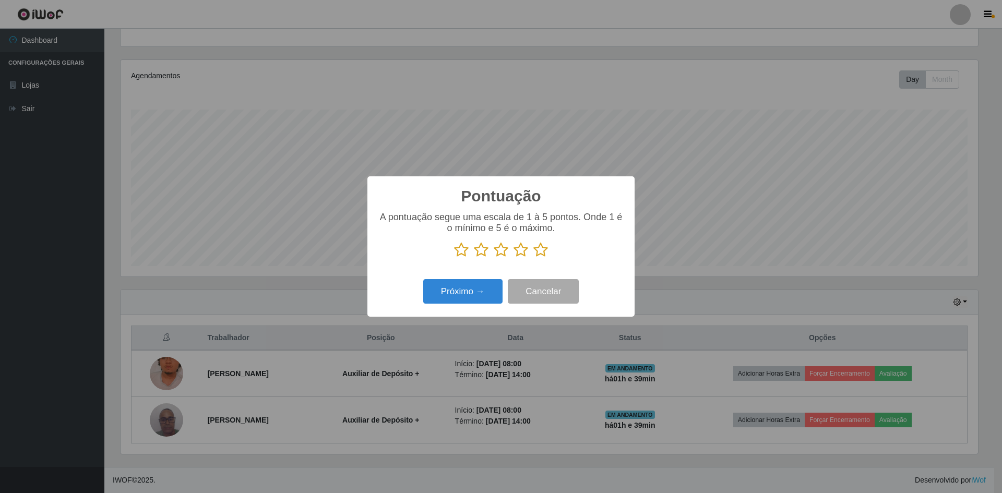
click at [539, 256] on icon at bounding box center [540, 250] width 15 height 16
click at [533, 258] on input "radio" at bounding box center [533, 258] width 0 height 0
click at [465, 300] on button "Próximo →" at bounding box center [462, 291] width 79 height 25
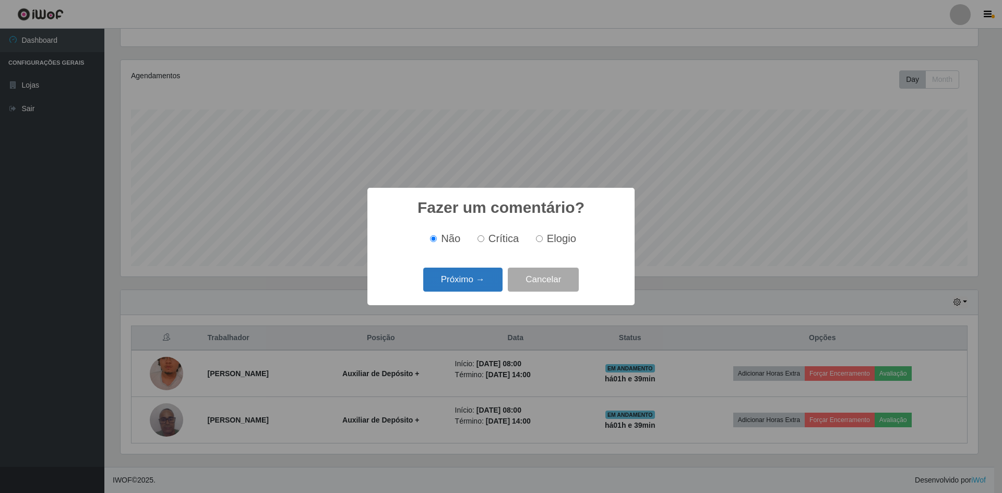
click at [453, 285] on button "Próximo →" at bounding box center [462, 280] width 79 height 25
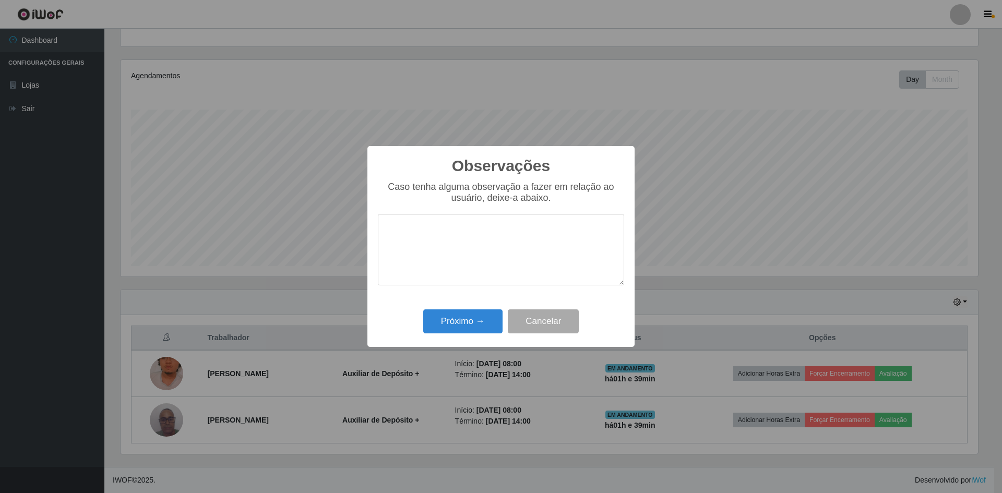
click at [430, 236] on textarea at bounding box center [501, 249] width 246 height 71
click at [420, 248] on textarea "tivemos que encerrar o atendimento devido não termos solicitado freelancer para…" at bounding box center [501, 249] width 246 height 71
click at [597, 252] on textarea "tivemos que encerrar o atendimento devido não termos solicitado freelancer para…" at bounding box center [501, 249] width 246 height 71
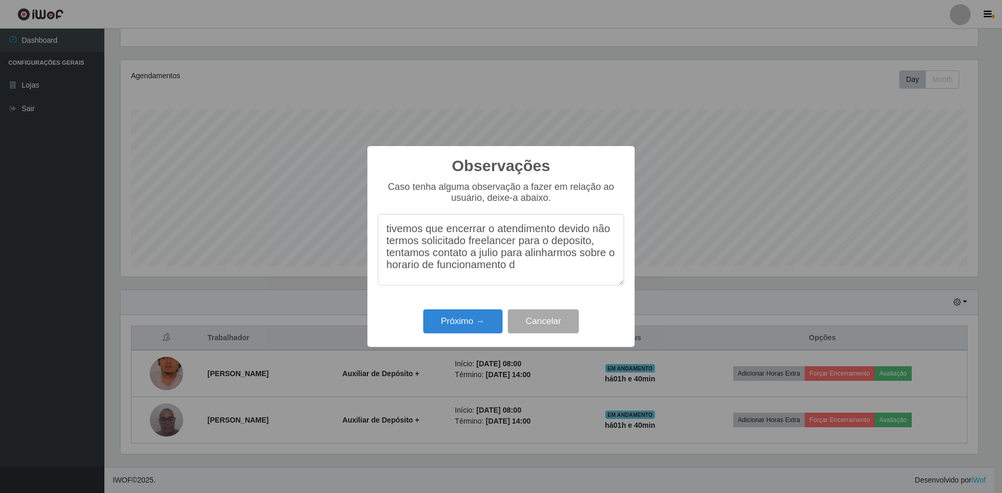
scroll to position [8, 0]
click at [491, 268] on textarea "tivemos que encerrar o atendimento devido não termos solicitado freelancer para…" at bounding box center [501, 249] width 246 height 71
click at [443, 283] on textarea "tivemos que encerrar o atendimento devido não termos solicitado freelancer para…" at bounding box center [501, 249] width 246 height 71
drag, startPoint x: 383, startPoint y: 233, endPoint x: 600, endPoint y: 268, distance: 219.7
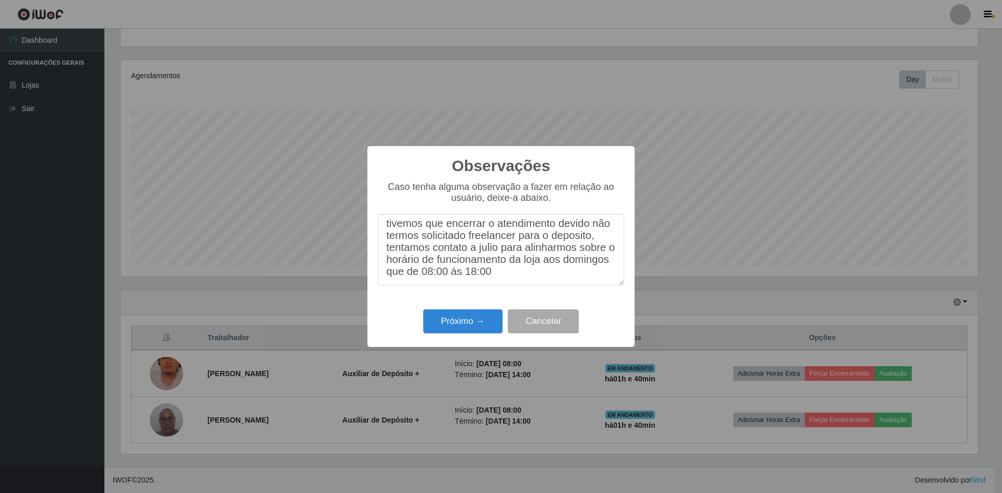
click at [600, 268] on textarea "tivemos que encerrar o atendimento devido não termos solicitado freelancer para…" at bounding box center [501, 249] width 246 height 71
type textarea "tivemos que encerrar o atendimento devido não termos solicitado freelancer para…"
click at [454, 322] on button "Próximo →" at bounding box center [462, 321] width 79 height 25
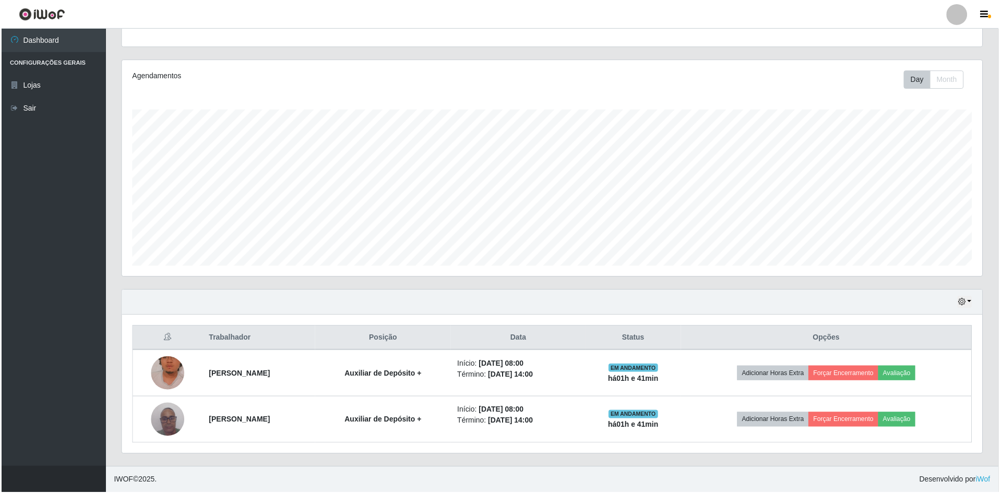
scroll to position [217, 862]
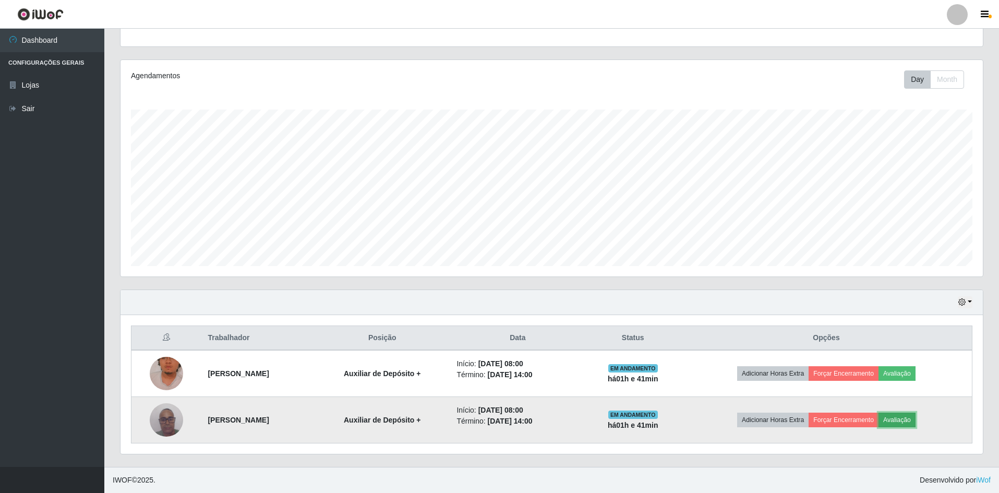
click at [916, 420] on button "Avaliação" at bounding box center [897, 420] width 37 height 15
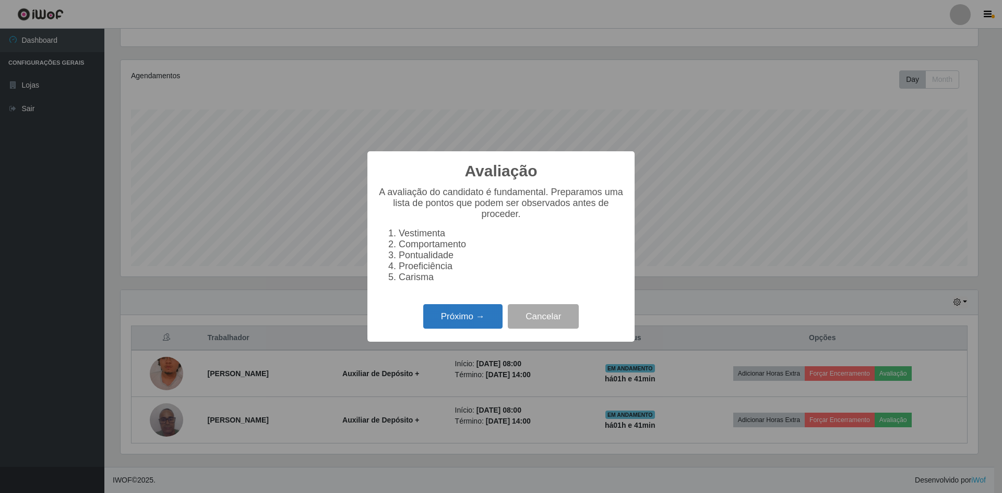
click at [488, 325] on button "Próximo →" at bounding box center [462, 316] width 79 height 25
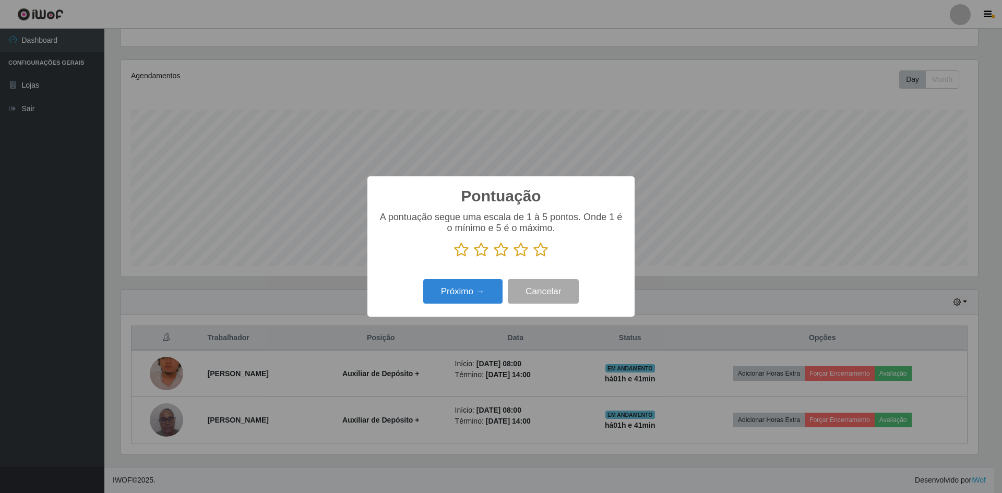
click at [547, 251] on icon at bounding box center [540, 250] width 15 height 16
click at [533, 258] on input "radio" at bounding box center [533, 258] width 0 height 0
click at [467, 294] on button "Próximo →" at bounding box center [462, 291] width 79 height 25
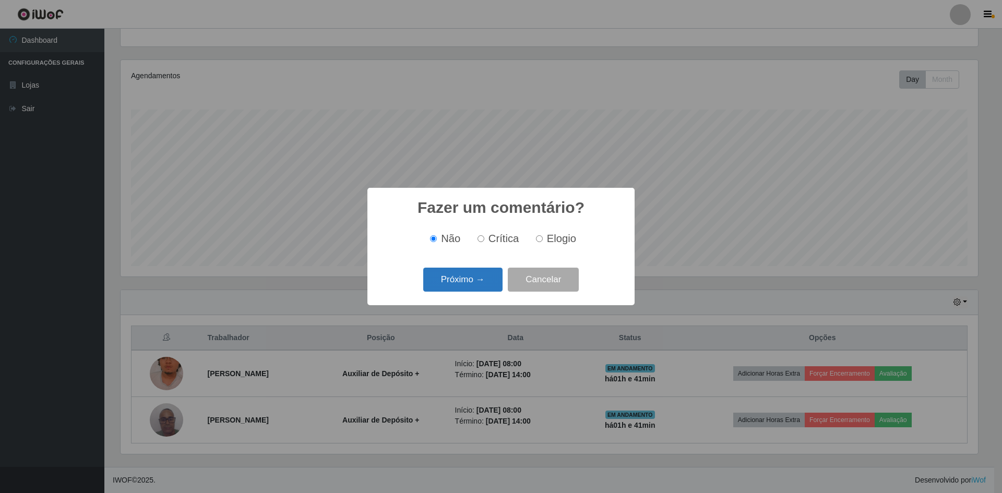
click at [460, 285] on button "Próximo →" at bounding box center [462, 280] width 79 height 25
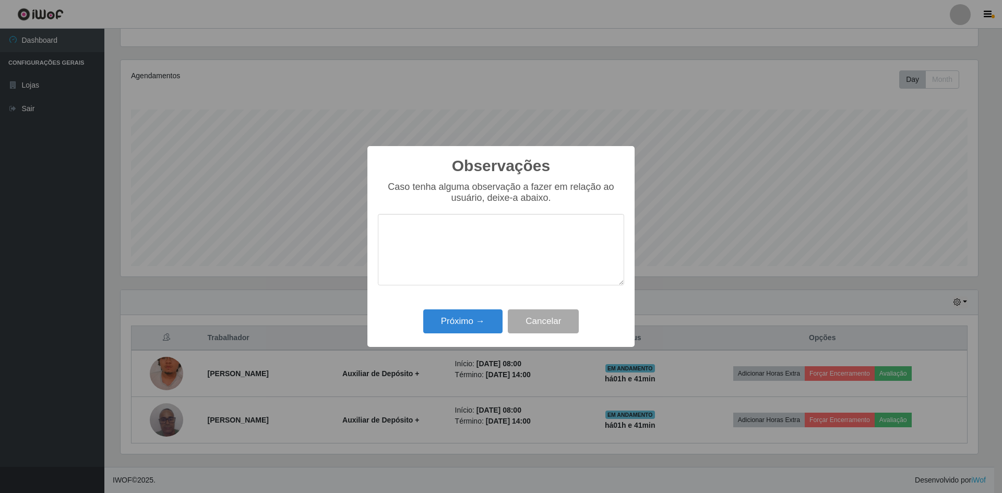
click at [451, 250] on textarea at bounding box center [501, 249] width 246 height 71
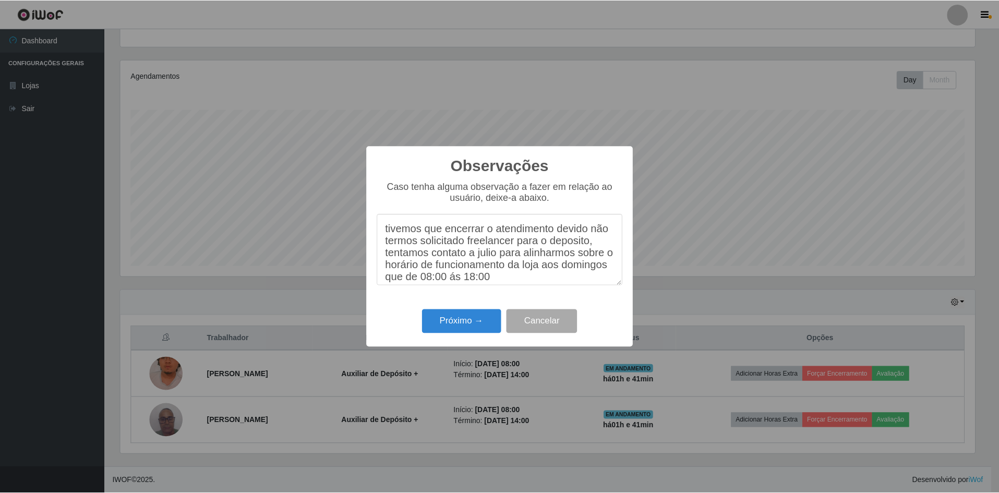
scroll to position [8, 0]
type textarea "tivemos que encerrar o atendimento devido não termos solicitado freelancer para…"
click at [456, 324] on button "Próximo →" at bounding box center [462, 321] width 79 height 25
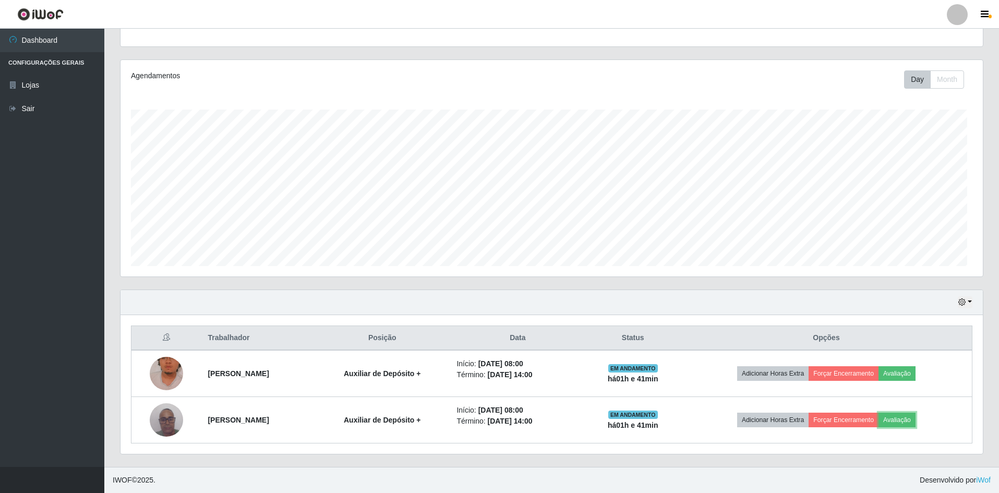
scroll to position [217, 862]
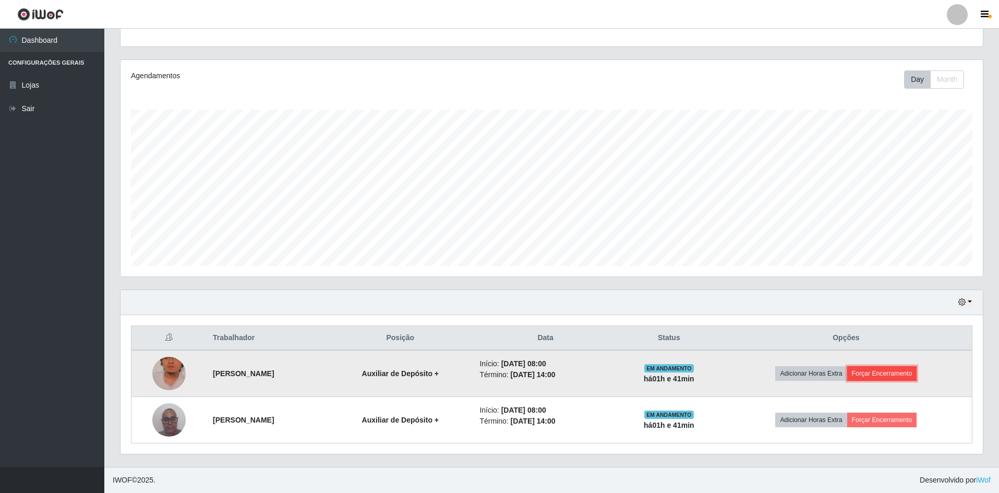
click at [908, 372] on button "Forçar Encerramento" at bounding box center [882, 373] width 70 height 15
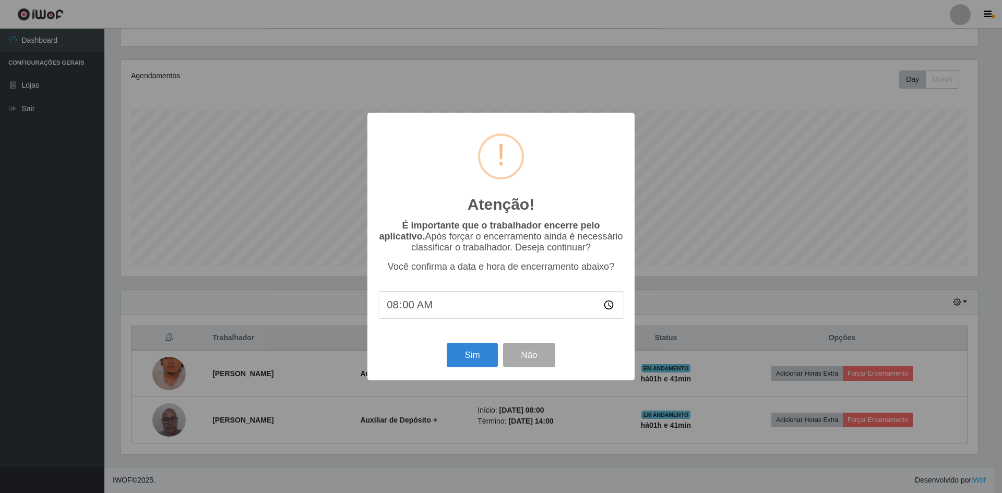
type input "08:05"
click at [475, 355] on button "Sim" at bounding box center [472, 355] width 51 height 25
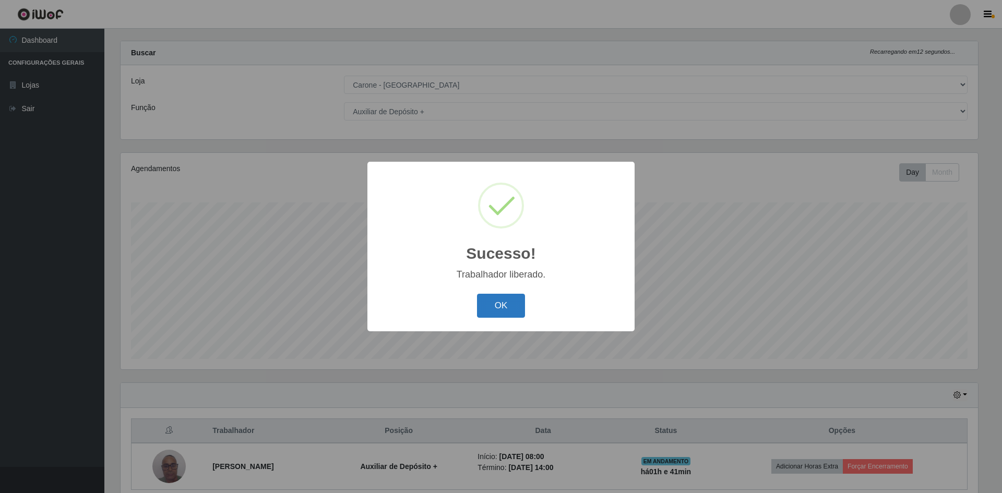
click at [488, 303] on button "OK" at bounding box center [501, 306] width 49 height 25
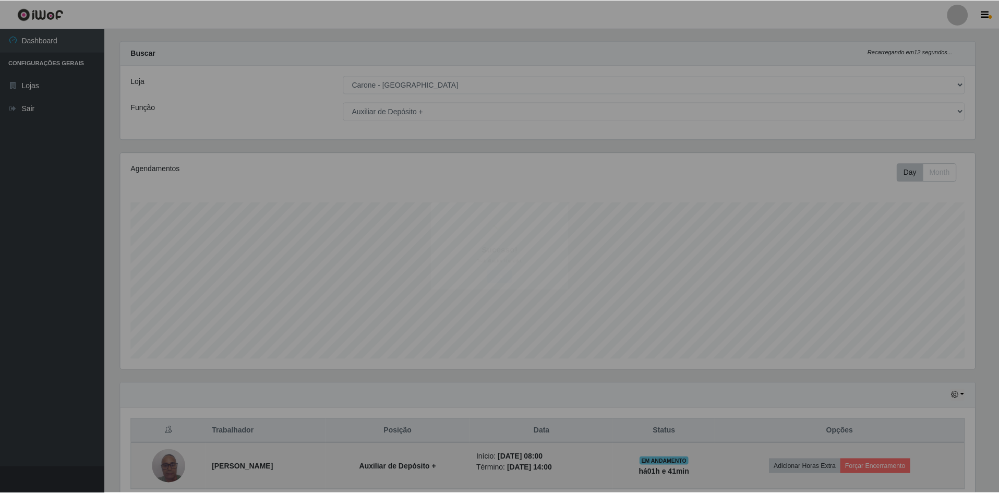
scroll to position [217, 862]
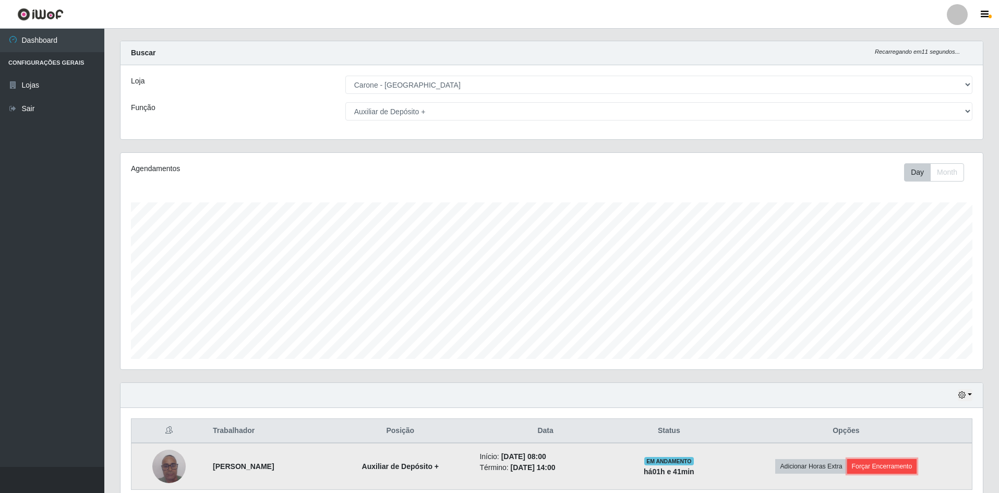
click at [910, 464] on button "Forçar Encerramento" at bounding box center [882, 466] width 70 height 15
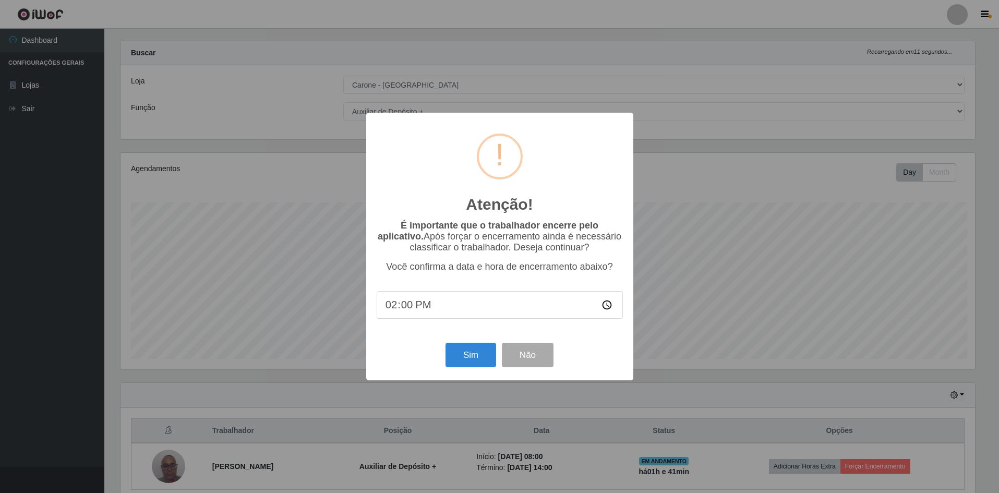
scroll to position [217, 857]
type input "08:05"
click at [476, 360] on button "Sim" at bounding box center [472, 355] width 51 height 25
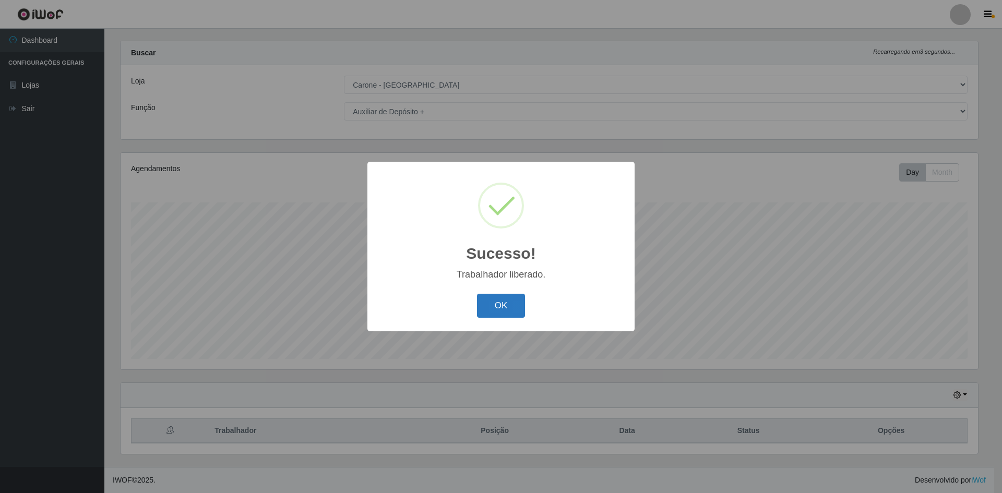
click at [504, 304] on button "OK" at bounding box center [501, 306] width 49 height 25
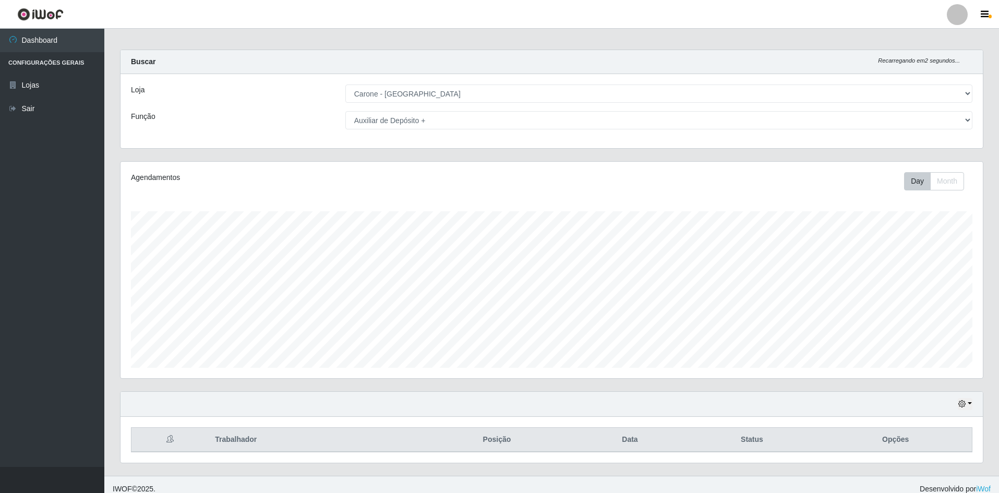
scroll to position [0, 0]
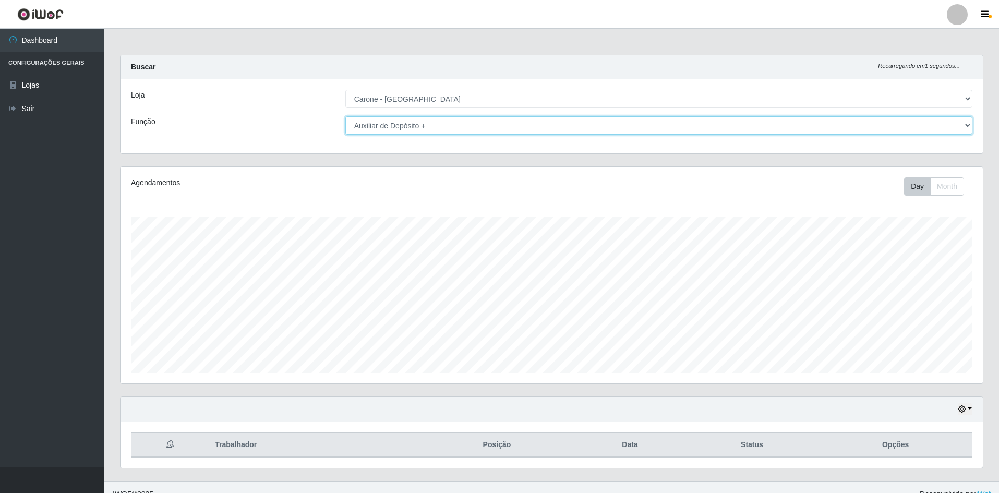
click at [956, 126] on select "[Selecione...] Auxiliar de Depósito Auxiliar de Depósito + Auxiliar de Depósito…" at bounding box center [658, 125] width 627 height 18
click at [971, 124] on select "[Selecione...] Auxiliar de Depósito Auxiliar de Depósito + Auxiliar de Depósito…" at bounding box center [658, 125] width 627 height 18
click at [345, 116] on select "[Selecione...] Auxiliar de Depósito Auxiliar de Depósito + Auxiliar de Depósito…" at bounding box center [658, 125] width 627 height 18
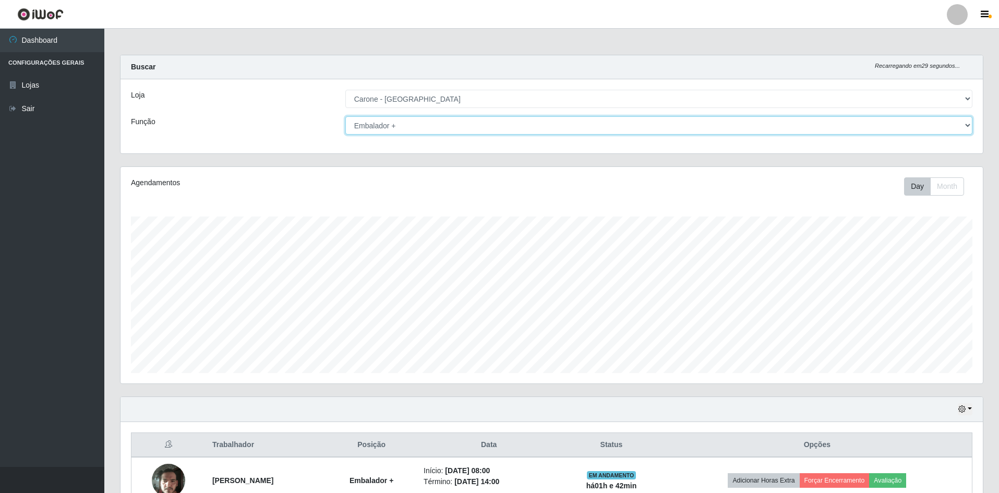
click at [972, 128] on select "[Selecione...] Auxiliar de Depósito Auxiliar de Depósito + Auxiliar de Depósito…" at bounding box center [658, 125] width 627 height 18
select select "[Selecione...]"
click at [345, 116] on select "[Selecione...] Auxiliar de Depósito Auxiliar de Depósito + Auxiliar de Depósito…" at bounding box center [658, 125] width 627 height 18
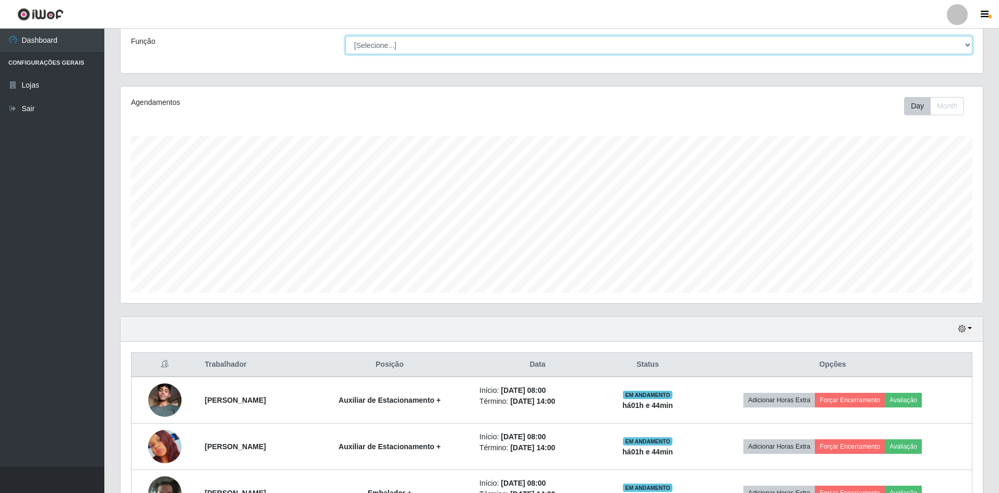
scroll to position [119, 0]
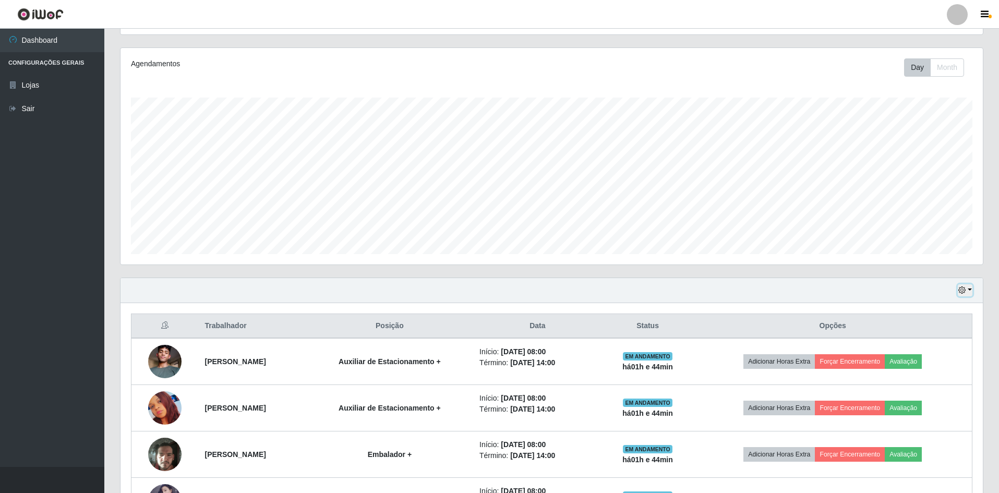
click at [966, 290] on button "button" at bounding box center [965, 290] width 15 height 12
click at [794, 293] on div "Hoje 1 dia 3 dias 1 Semana Não encerrados" at bounding box center [552, 290] width 862 height 25
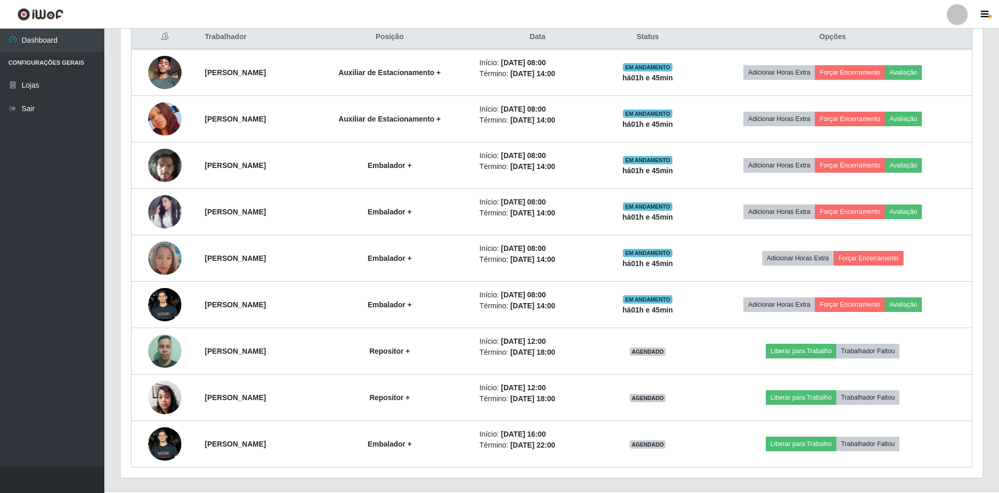
scroll to position [432, 0]
